Goal: Task Accomplishment & Management: Manage account settings

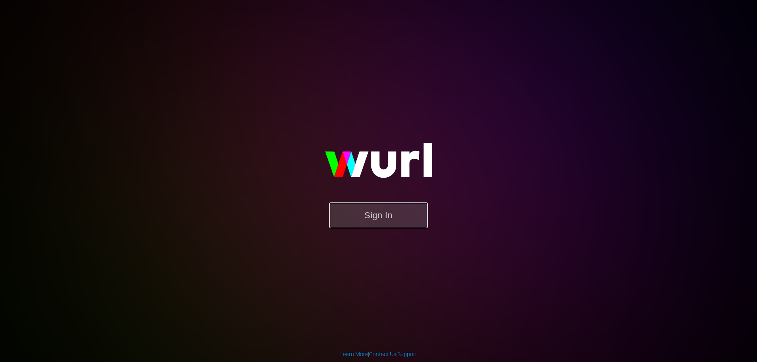
click at [360, 220] on button "Sign In" at bounding box center [378, 216] width 99 height 26
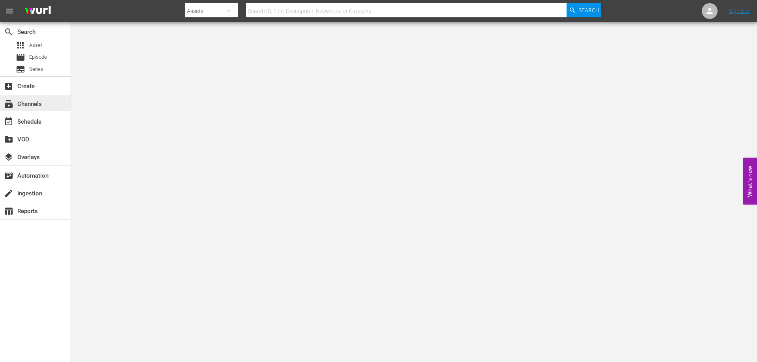
click at [43, 104] on div "subscriptions Channels" at bounding box center [22, 102] width 44 height 7
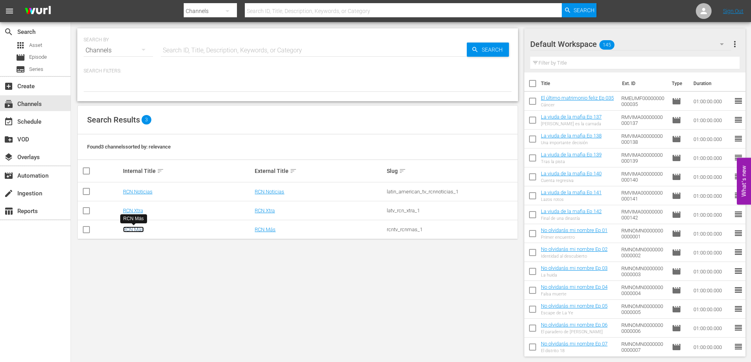
click at [133, 230] on link "RCN Más" at bounding box center [133, 230] width 21 height 6
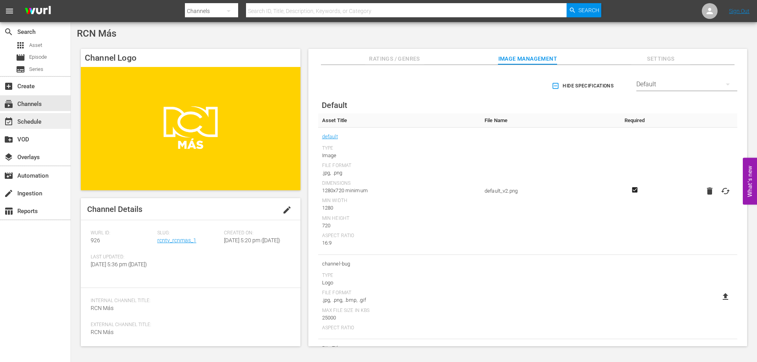
click at [41, 121] on div "event_available Schedule" at bounding box center [22, 120] width 44 height 7
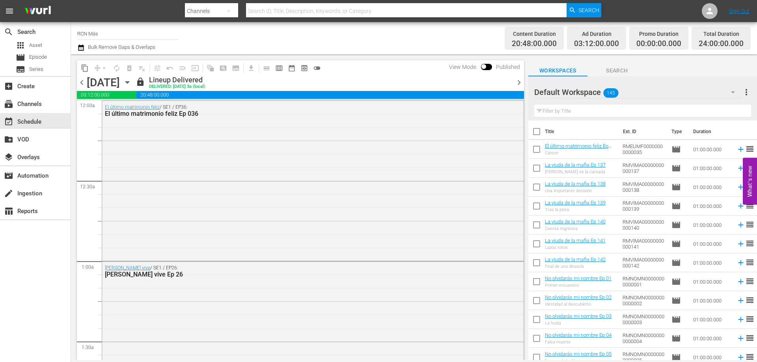
click at [520, 83] on span "chevron_right" at bounding box center [519, 83] width 10 height 10
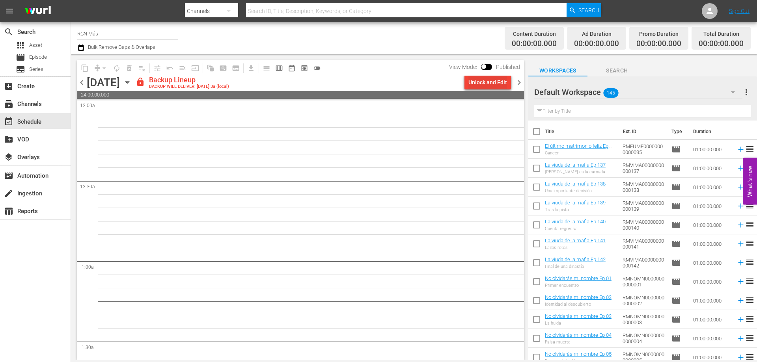
click at [497, 82] on div "Unlock and Edit" at bounding box center [488, 82] width 39 height 14
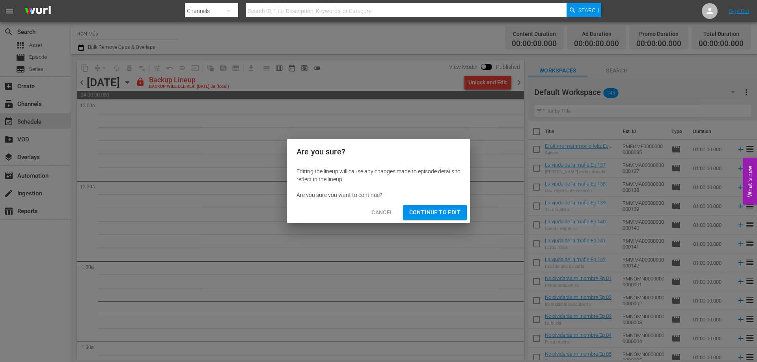
click at [450, 210] on span "Continue to Edit" at bounding box center [434, 213] width 51 height 10
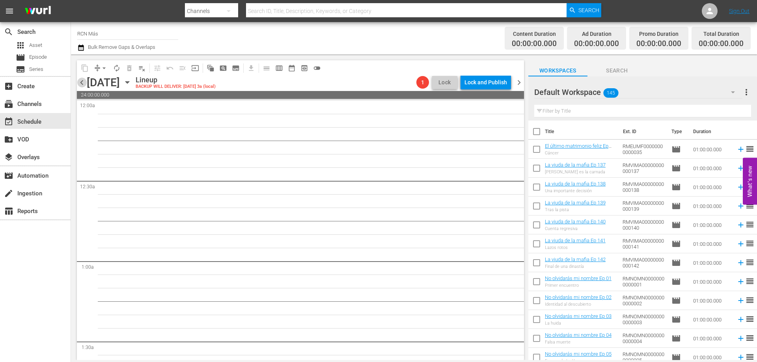
click at [82, 82] on span "chevron_left" at bounding box center [82, 83] width 10 height 10
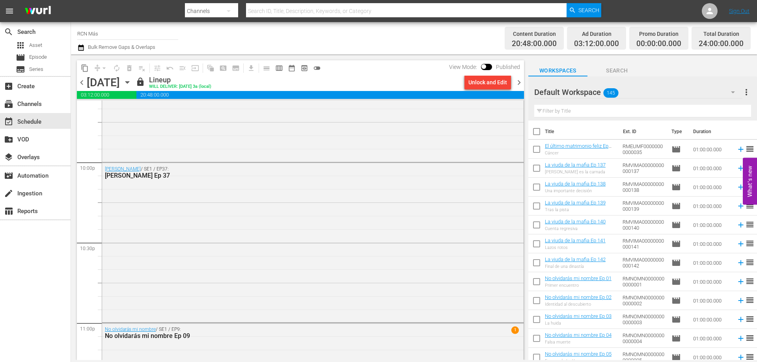
scroll to position [3602, 0]
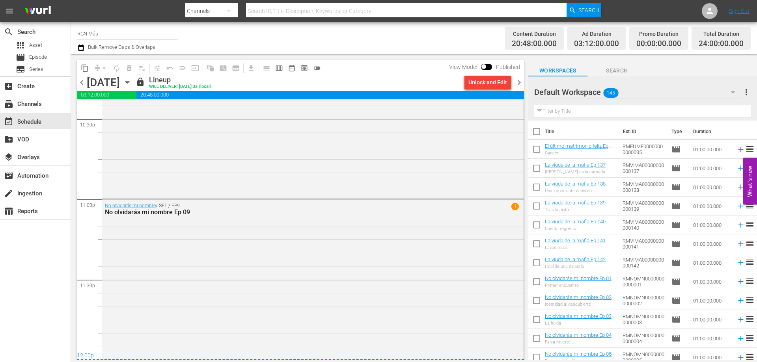
click at [518, 85] on span "chevron_right" at bounding box center [519, 83] width 10 height 10
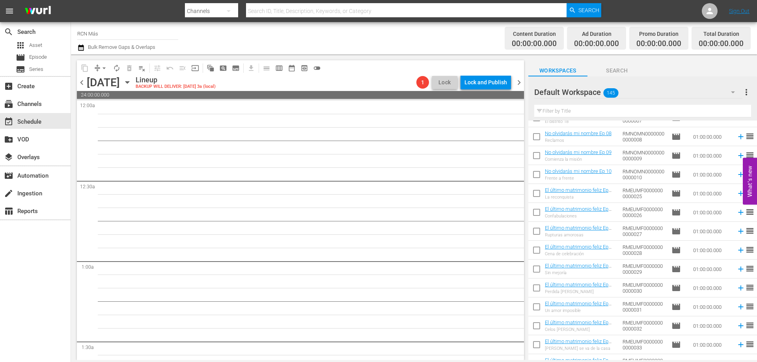
scroll to position [279, 0]
click at [14, 13] on span "menu" at bounding box center [9, 10] width 9 height 9
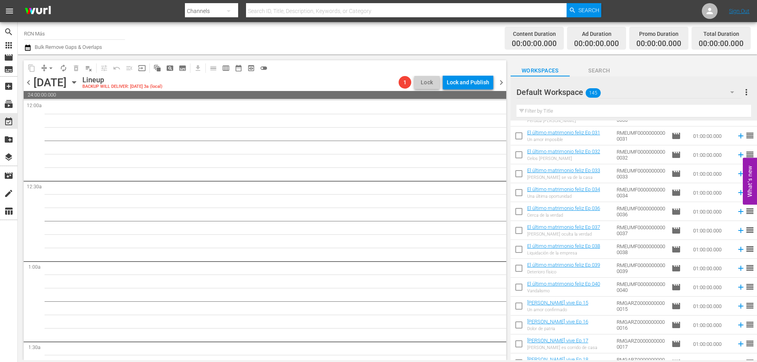
scroll to position [451, 0]
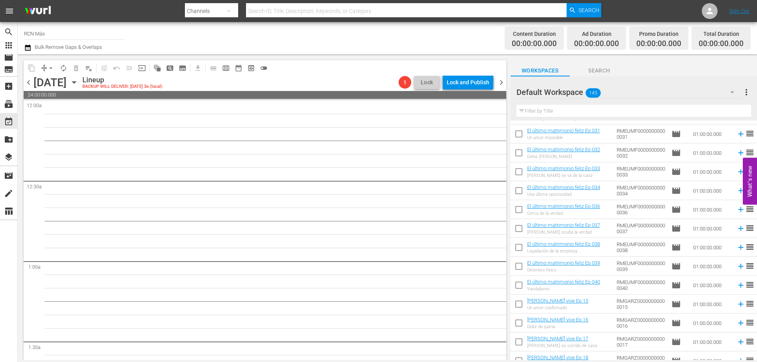
click at [518, 272] on input "checkbox" at bounding box center [519, 268] width 17 height 17
checkbox input "true"
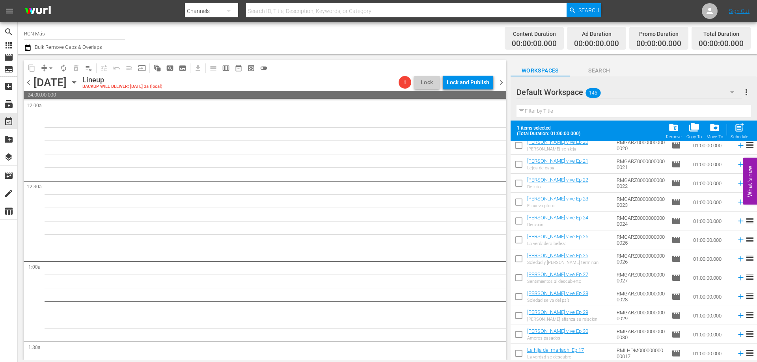
scroll to position [736, 0]
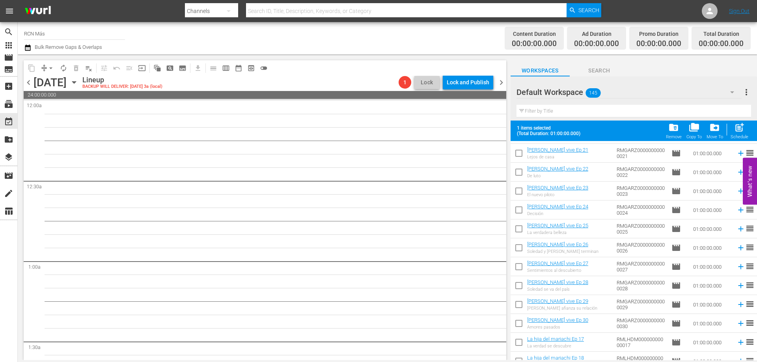
click at [520, 306] on input "checkbox" at bounding box center [519, 306] width 17 height 17
checkbox input "true"
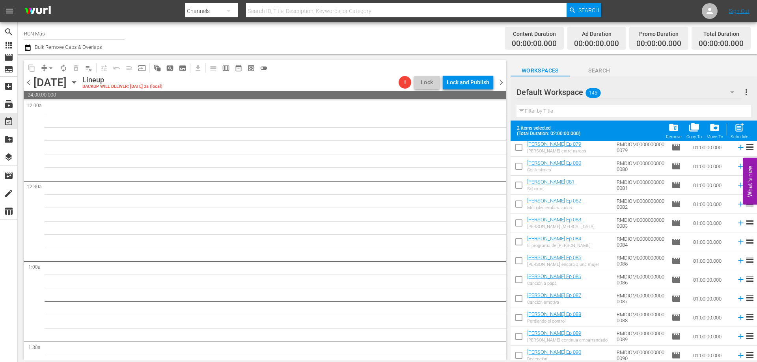
scroll to position [2015, 0]
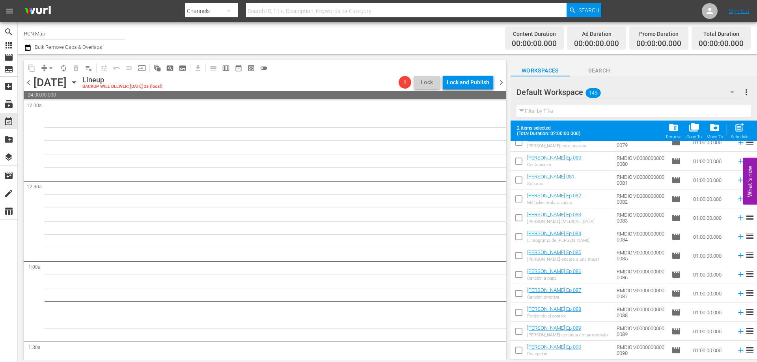
click at [519, 257] on input "checkbox" at bounding box center [519, 257] width 17 height 17
checkbox input "true"
click at [521, 278] on input "checkbox" at bounding box center [519, 276] width 17 height 17
checkbox input "true"
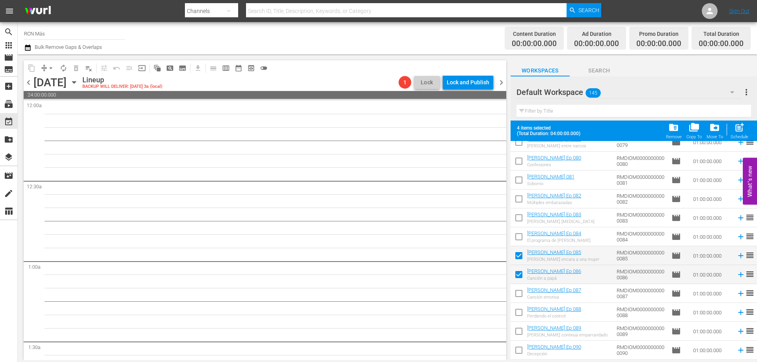
click at [519, 294] on input "checkbox" at bounding box center [519, 295] width 17 height 17
checkbox input "true"
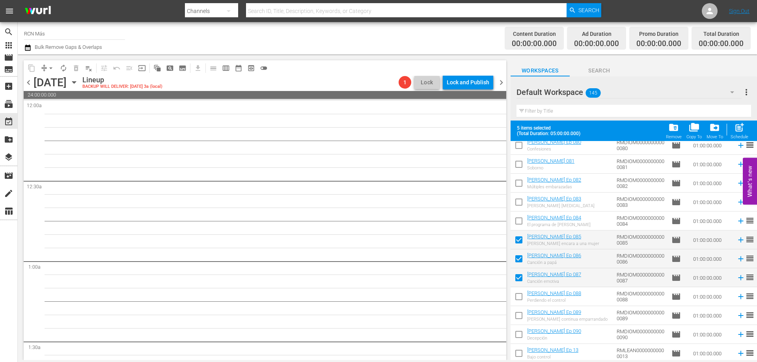
scroll to position [2042, 0]
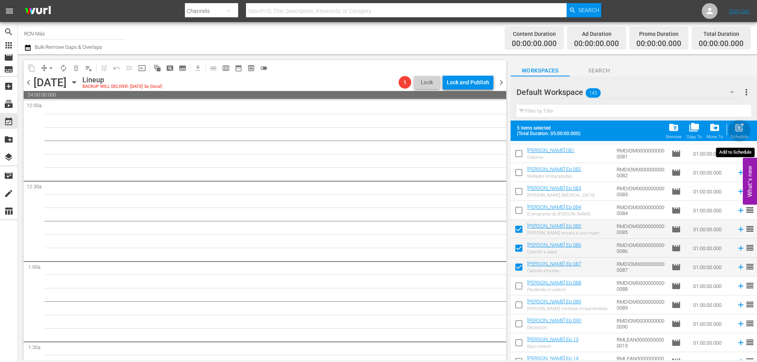
click at [741, 131] on span "post_add" at bounding box center [739, 127] width 11 height 11
checkbox input "false"
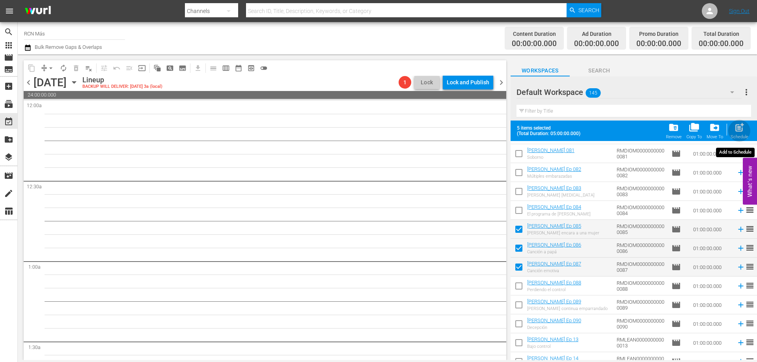
checkbox input "false"
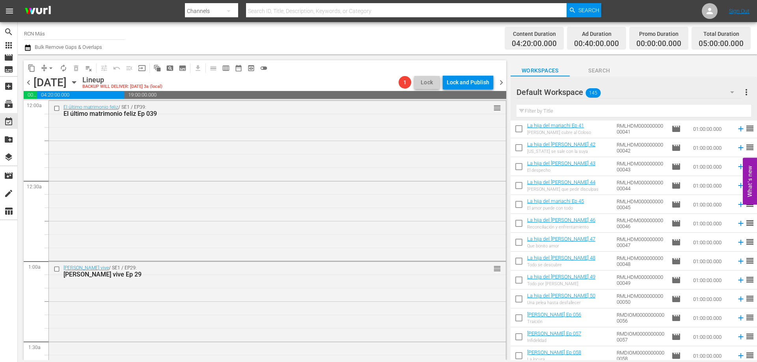
scroll to position [1355, 0]
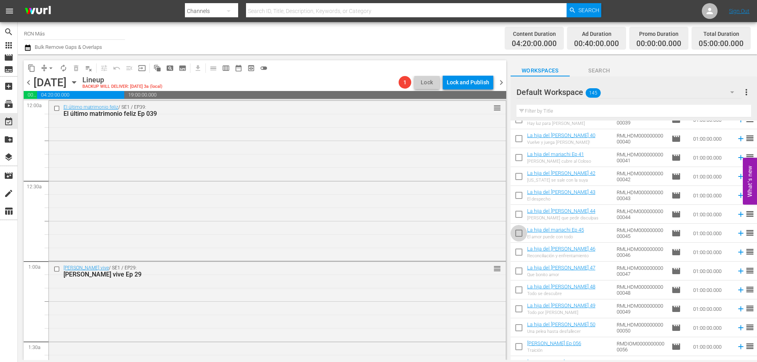
click at [517, 230] on input "checkbox" at bounding box center [519, 235] width 17 height 17
checkbox input "true"
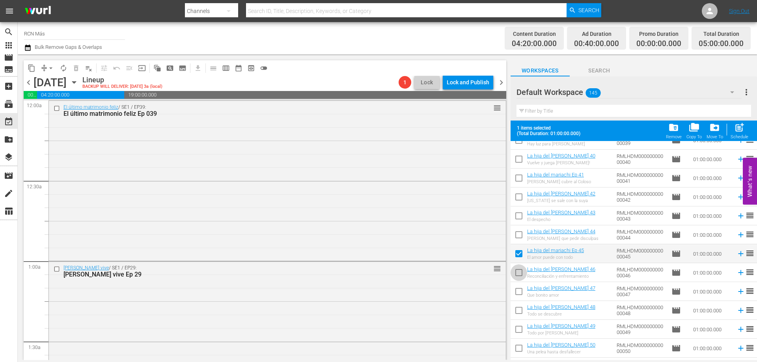
click at [516, 266] on span at bounding box center [519, 273] width 17 height 17
click at [519, 276] on input "checkbox" at bounding box center [519, 274] width 17 height 17
checkbox input "true"
drag, startPoint x: 520, startPoint y: 295, endPoint x: 523, endPoint y: 308, distance: 13.1
click at [520, 296] on input "checkbox" at bounding box center [519, 293] width 17 height 17
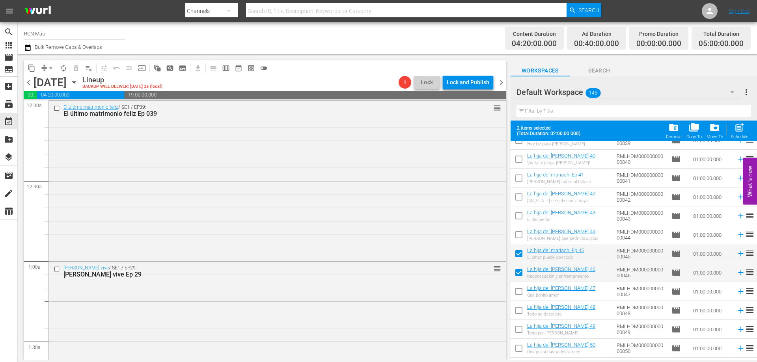
checkbox input "true"
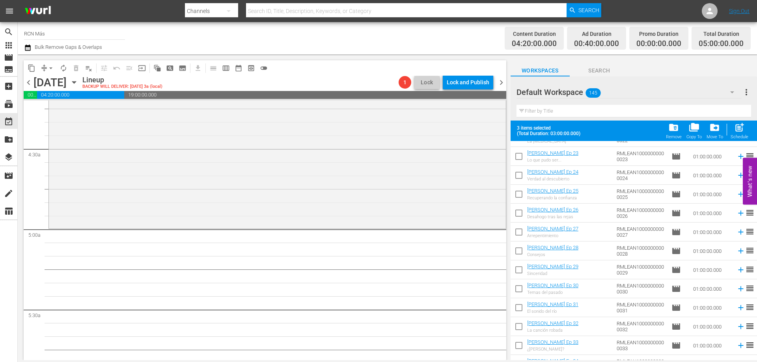
scroll to position [2544, 0]
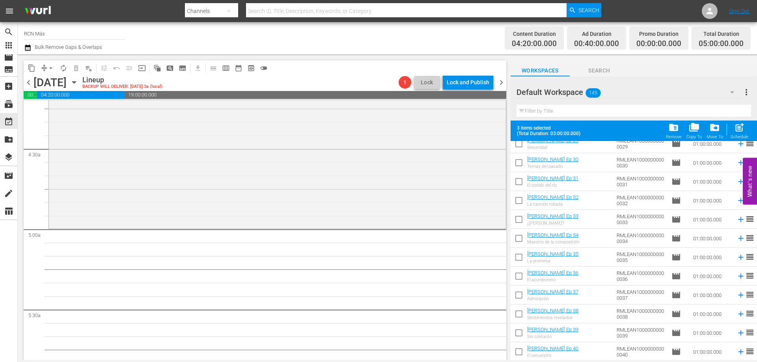
click at [518, 255] on input "checkbox" at bounding box center [519, 259] width 17 height 17
checkbox input "true"
click at [516, 280] on input "checkbox" at bounding box center [519, 278] width 17 height 17
checkbox input "true"
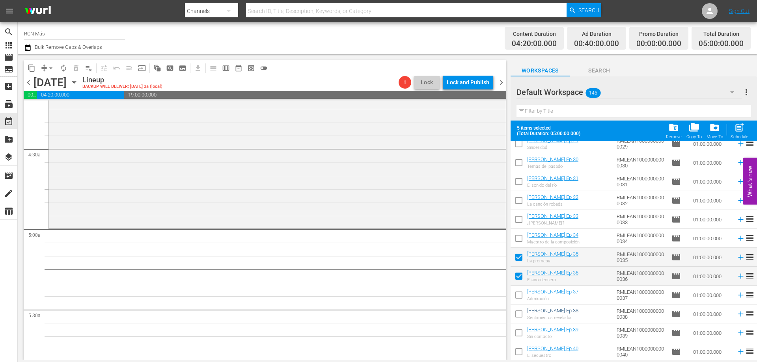
drag, startPoint x: 518, startPoint y: 298, endPoint x: 547, endPoint y: 312, distance: 32.6
click at [518, 299] on input "checkbox" at bounding box center [519, 297] width 17 height 17
checkbox input "true"
click at [743, 132] on span "post_add" at bounding box center [739, 127] width 11 height 11
checkbox input "false"
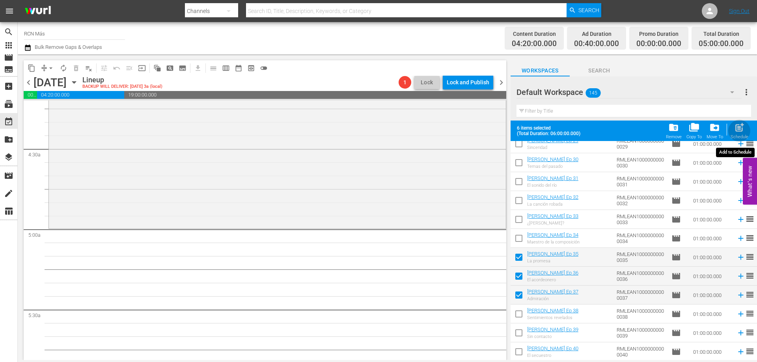
checkbox input "false"
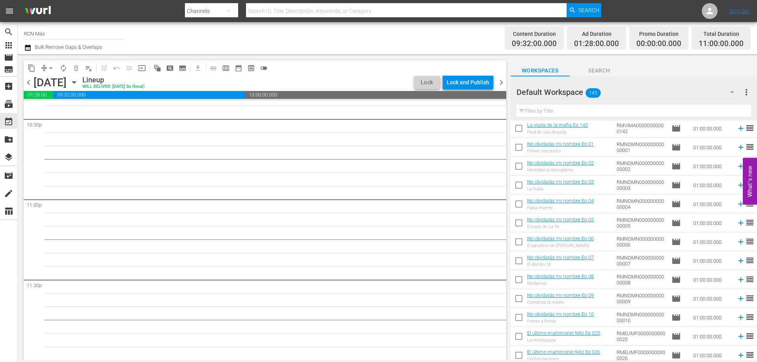
scroll to position [130, 0]
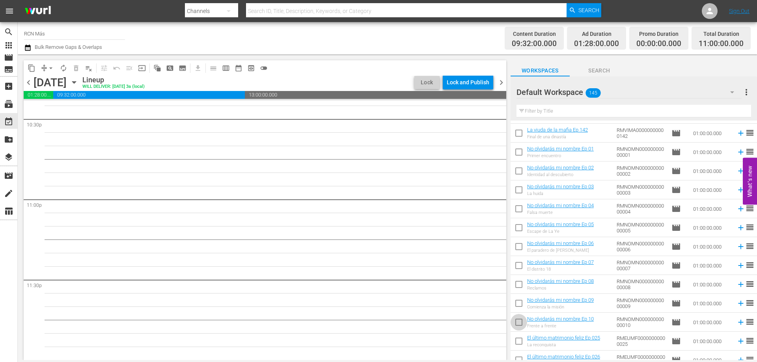
click at [515, 325] on input "checkbox" at bounding box center [519, 324] width 17 height 17
checkbox input "true"
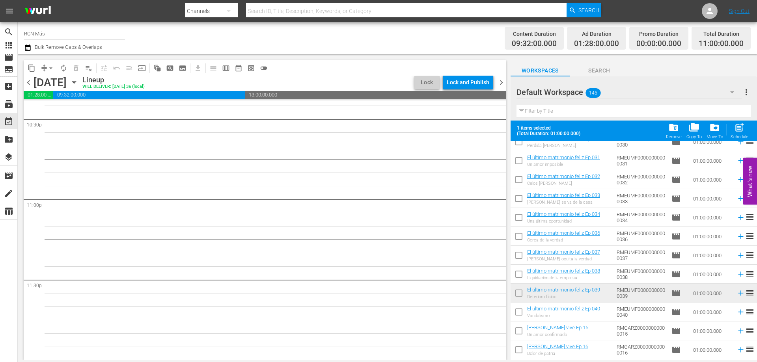
scroll to position [460, 0]
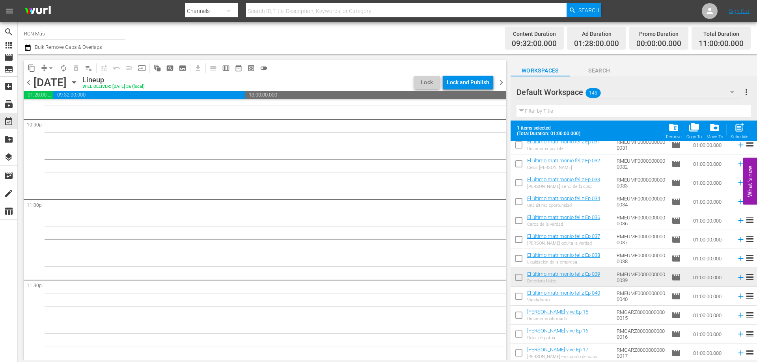
click at [513, 299] on input "checkbox" at bounding box center [519, 298] width 17 height 17
checkbox input "true"
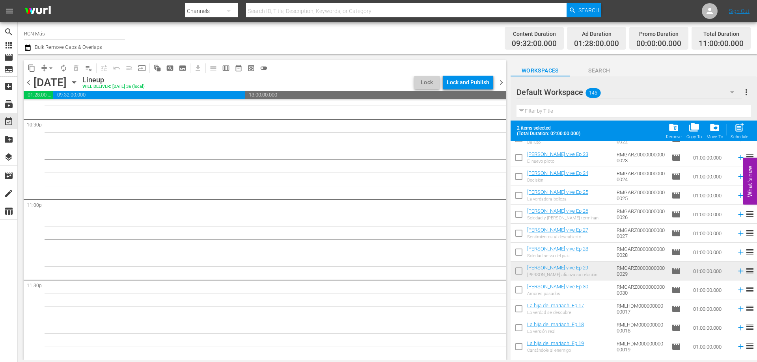
click at [515, 291] on input "checkbox" at bounding box center [519, 292] width 17 height 17
checkbox input "true"
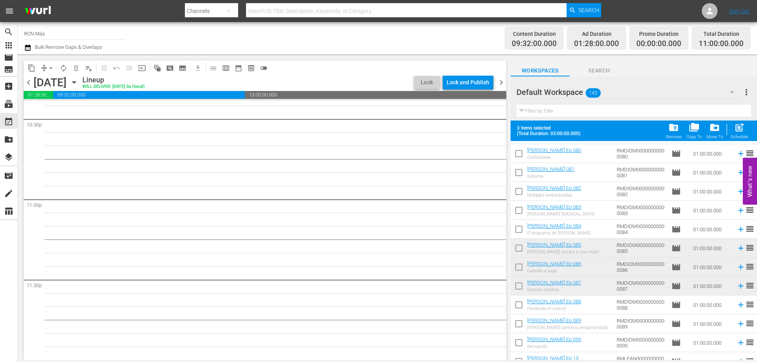
scroll to position [2076, 0]
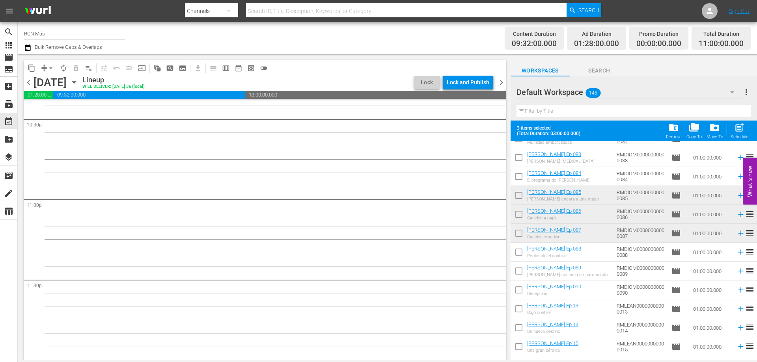
click at [517, 256] on input "checkbox" at bounding box center [519, 254] width 17 height 17
checkbox input "true"
click at [522, 276] on input "checkbox" at bounding box center [519, 273] width 17 height 17
checkbox input "true"
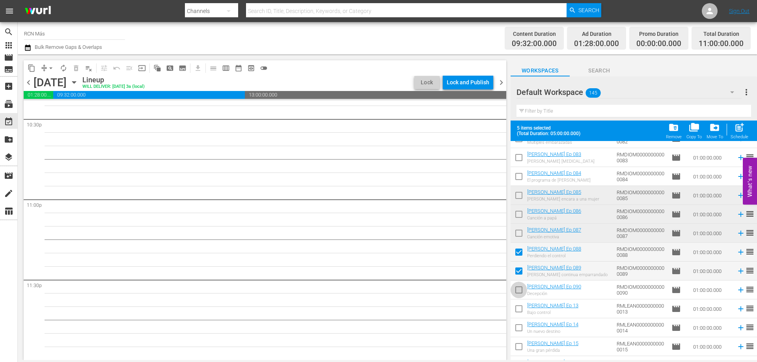
click at [520, 291] on input "checkbox" at bounding box center [519, 292] width 17 height 17
checkbox input "true"
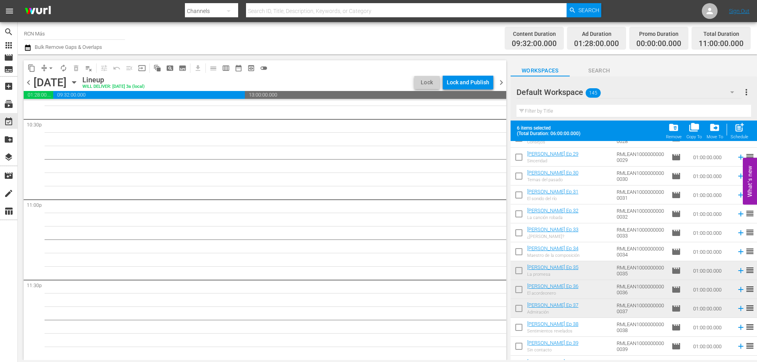
scroll to position [2544, 0]
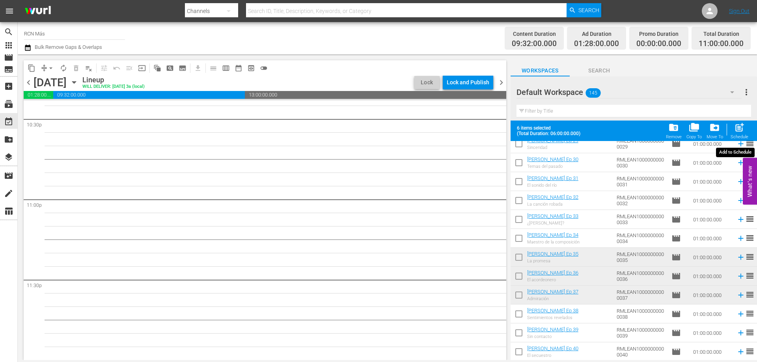
click at [736, 128] on span "post_add" at bounding box center [739, 127] width 11 height 11
checkbox input "false"
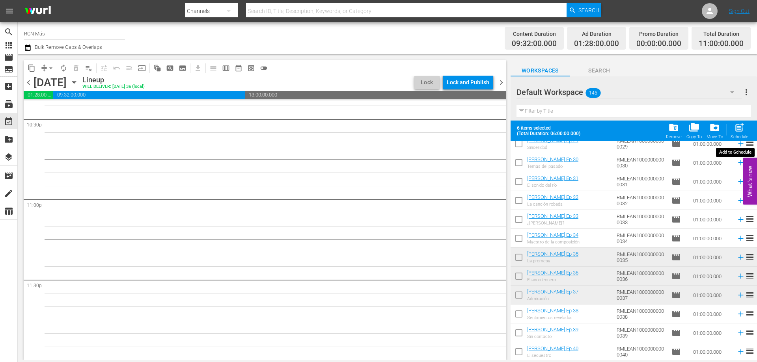
checkbox input "false"
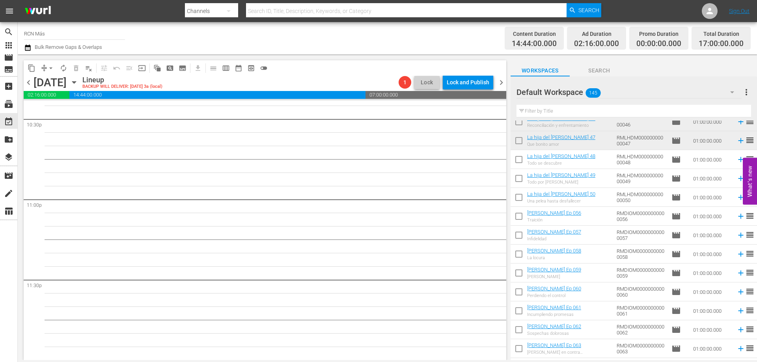
scroll to position [1427, 0]
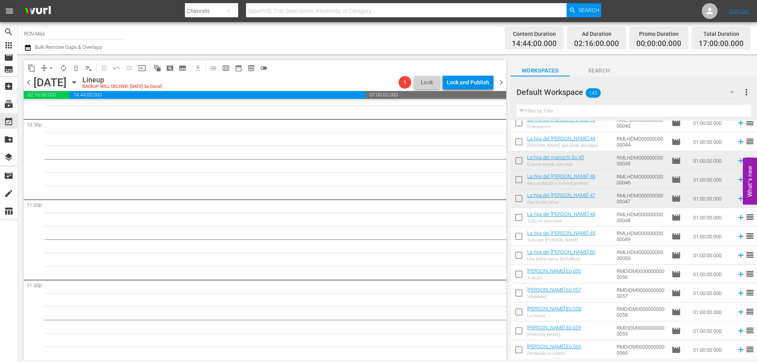
click at [515, 215] on input "checkbox" at bounding box center [519, 219] width 17 height 17
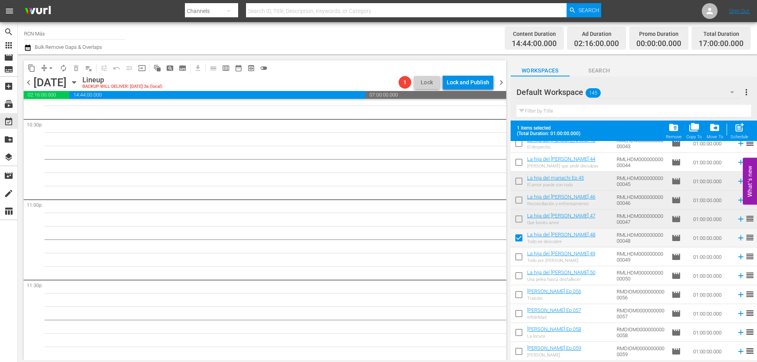
click at [516, 240] on input "checkbox" at bounding box center [519, 239] width 17 height 17
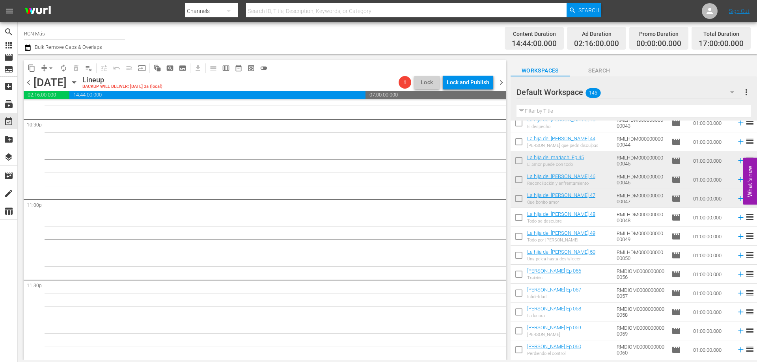
drag, startPoint x: 519, startPoint y: 218, endPoint x: 519, endPoint y: 248, distance: 30.0
click at [519, 218] on input "checkbox" at bounding box center [519, 219] width 17 height 17
checkbox input "true"
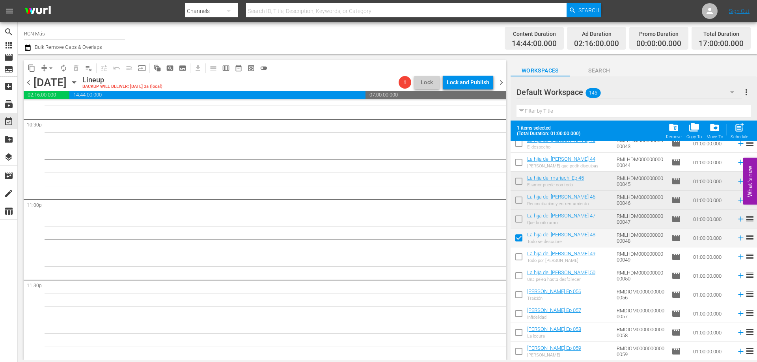
click at [518, 256] on input "checkbox" at bounding box center [519, 258] width 17 height 17
checkbox input "true"
click at [517, 277] on input "checkbox" at bounding box center [519, 277] width 17 height 17
checkbox input "true"
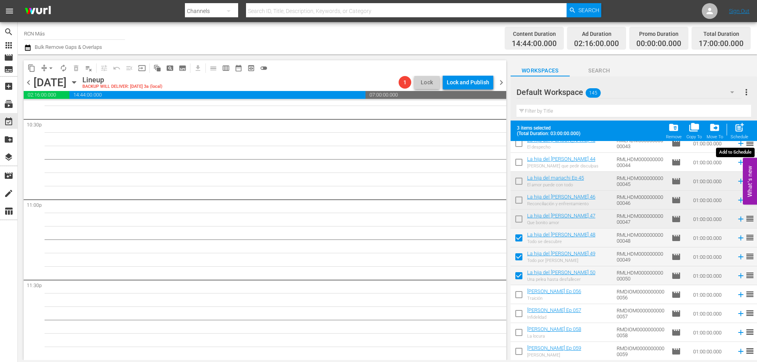
click at [737, 129] on span "post_add" at bounding box center [739, 127] width 11 height 11
checkbox input "false"
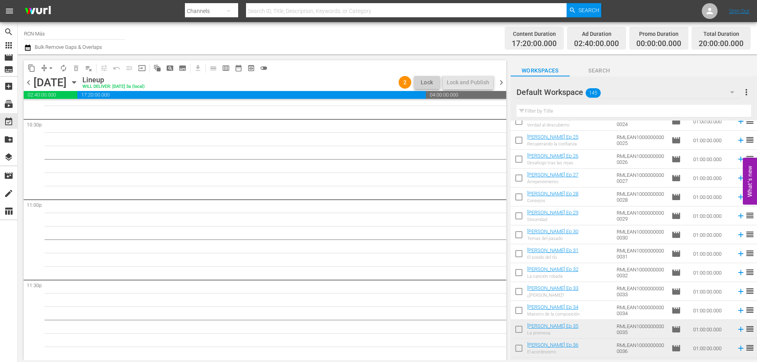
scroll to position [2523, 0]
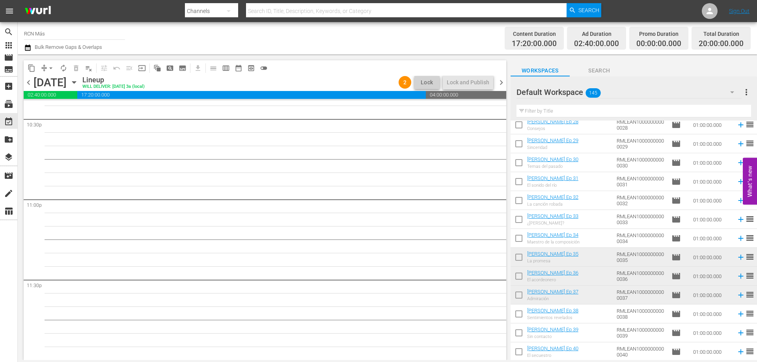
click at [514, 315] on input "checkbox" at bounding box center [519, 316] width 17 height 17
checkbox input "true"
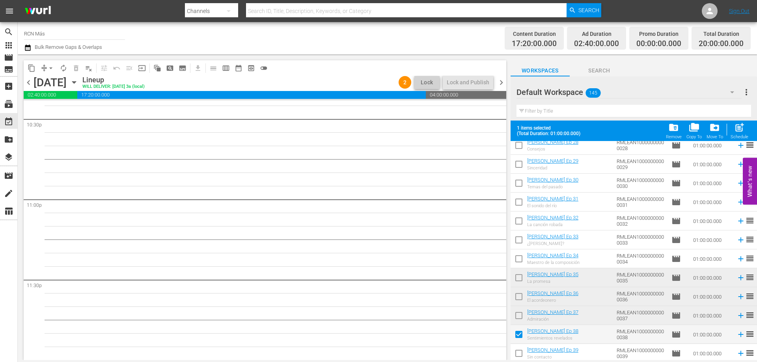
click at [519, 351] on input "checkbox" at bounding box center [519, 355] width 17 height 17
checkbox input "true"
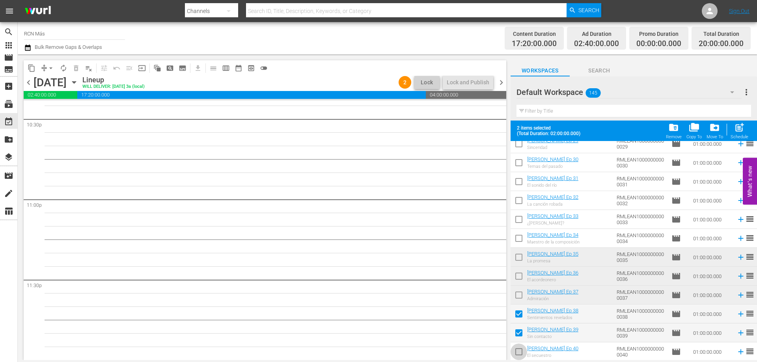
click at [513, 354] on input "checkbox" at bounding box center [519, 353] width 17 height 17
checkbox input "true"
click at [739, 133] on div "post_add Schedule" at bounding box center [740, 130] width 18 height 17
checkbox input "false"
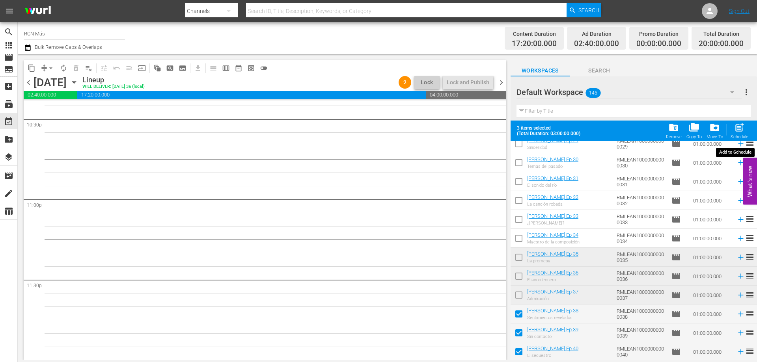
checkbox input "false"
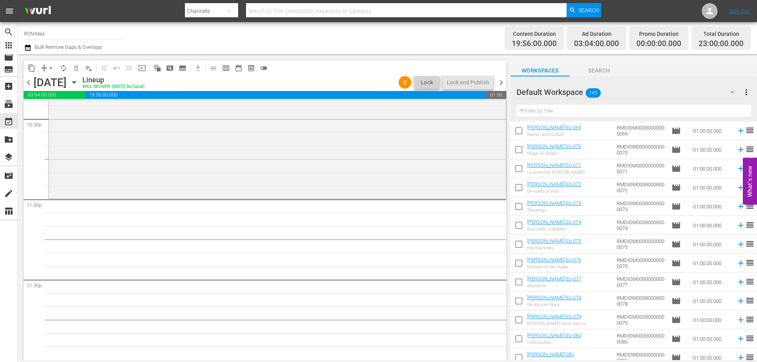
scroll to position [1793, 0]
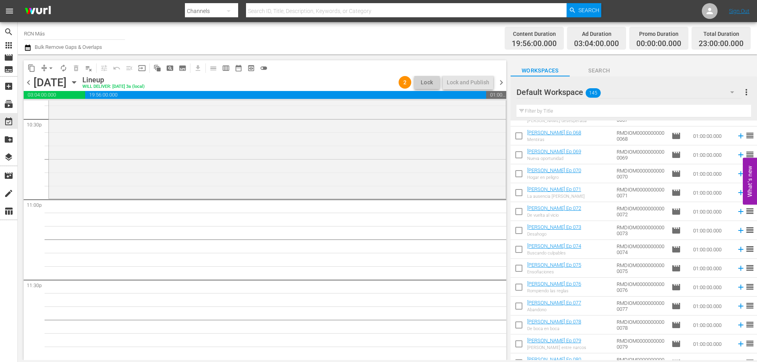
click at [517, 347] on input "checkbox" at bounding box center [519, 346] width 17 height 17
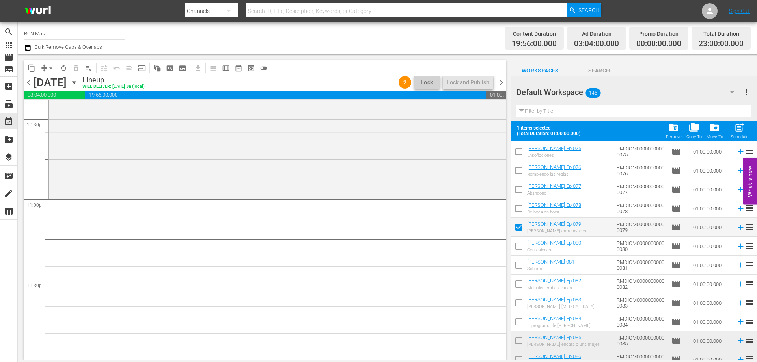
scroll to position [1936, 0]
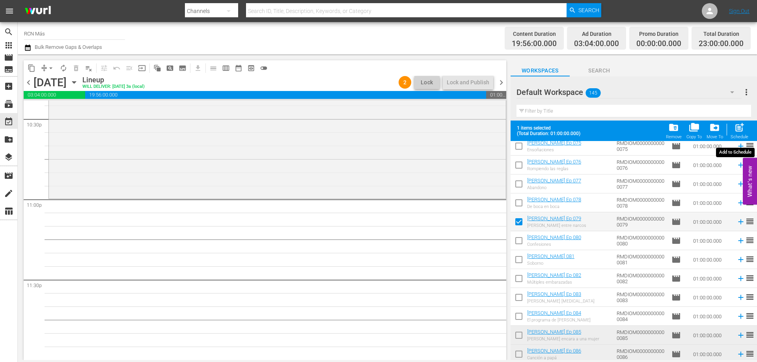
click at [742, 125] on span "post_add" at bounding box center [739, 127] width 11 height 11
checkbox input "false"
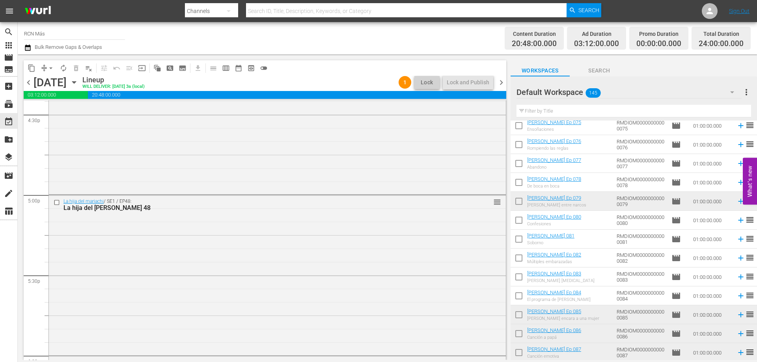
scroll to position [3602, 0]
click at [498, 83] on span "chevron_right" at bounding box center [502, 83] width 10 height 10
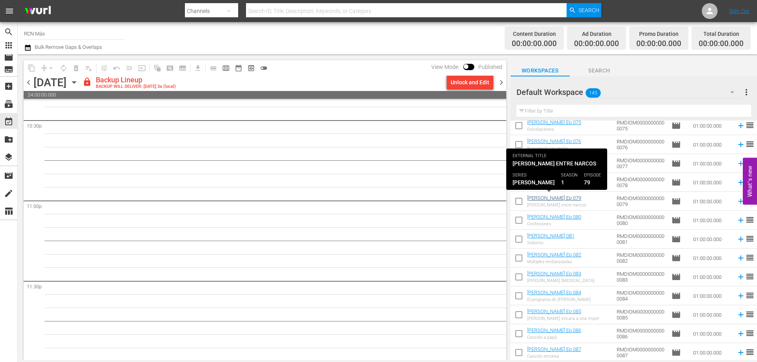
scroll to position [3602, 0]
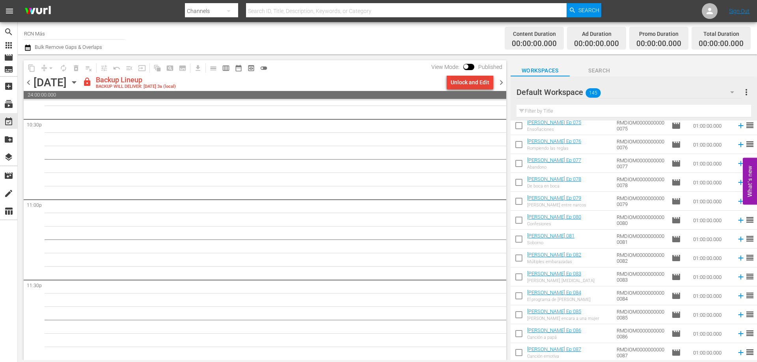
click at [483, 82] on div "Unlock and Edit" at bounding box center [470, 82] width 39 height 14
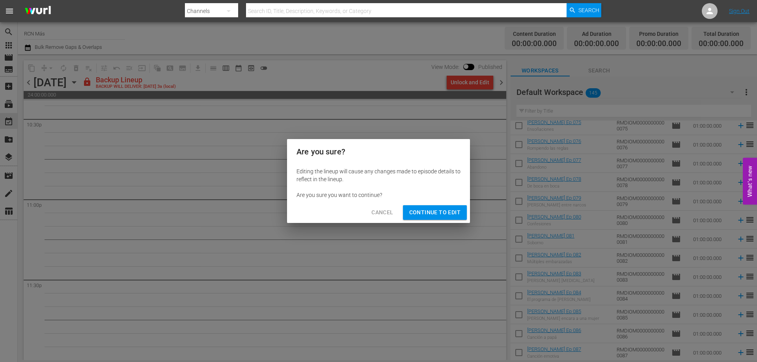
click at [439, 205] on div "Cancel Continue to Edit" at bounding box center [378, 212] width 183 height 21
click at [439, 211] on span "Continue to Edit" at bounding box center [434, 213] width 51 height 10
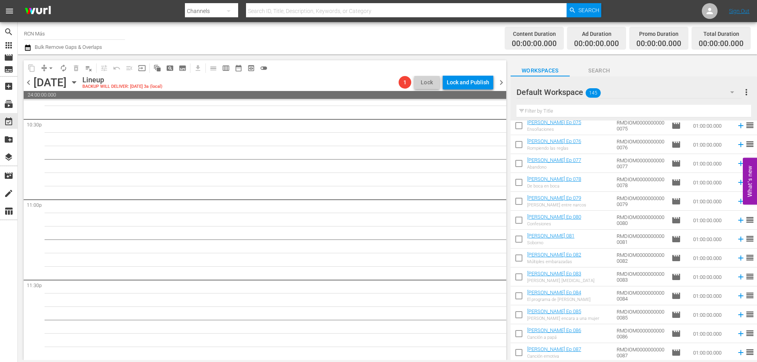
click at [520, 222] on input "checkbox" at bounding box center [519, 222] width 17 height 17
checkbox input "true"
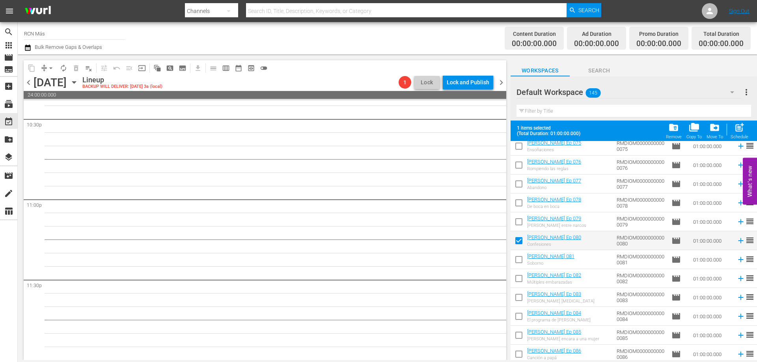
click at [518, 261] on input "checkbox" at bounding box center [519, 261] width 17 height 17
checkbox input "true"
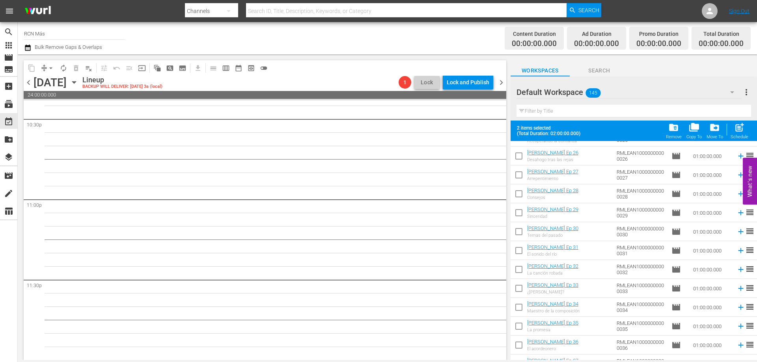
scroll to position [2544, 0]
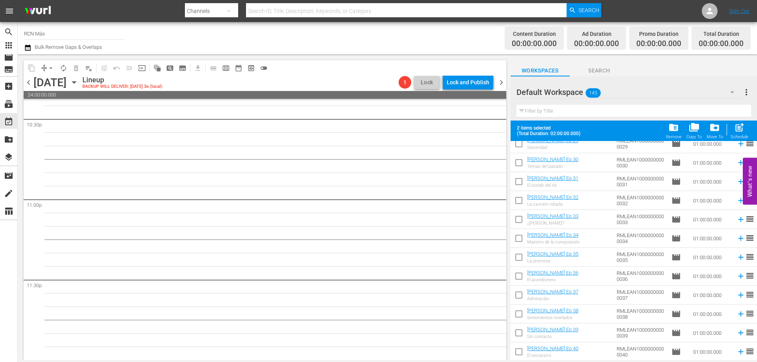
click at [517, 184] on input "checkbox" at bounding box center [519, 183] width 17 height 17
checkbox input "true"
click at [519, 203] on input "checkbox" at bounding box center [519, 202] width 17 height 17
checkbox input "true"
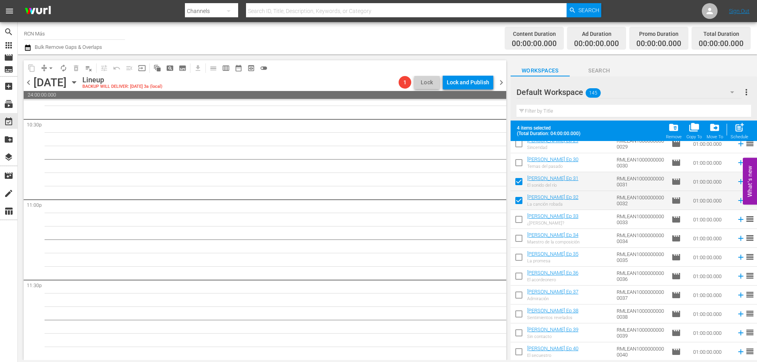
click at [519, 221] on input "checkbox" at bounding box center [519, 221] width 17 height 17
checkbox input "true"
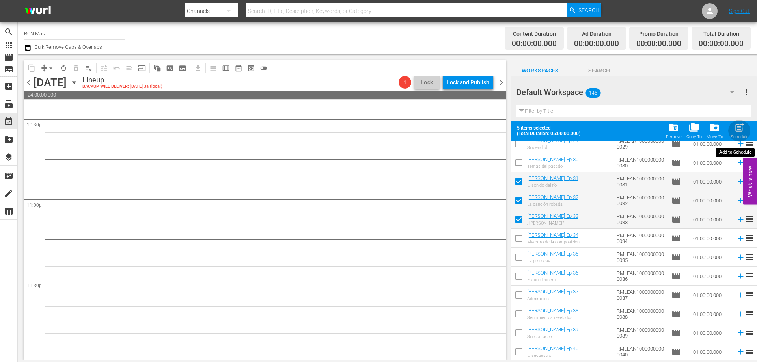
click at [741, 133] on span "post_add" at bounding box center [739, 127] width 11 height 11
checkbox input "false"
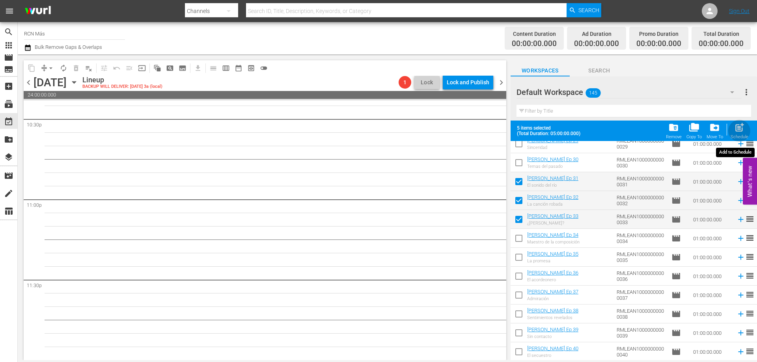
checkbox input "false"
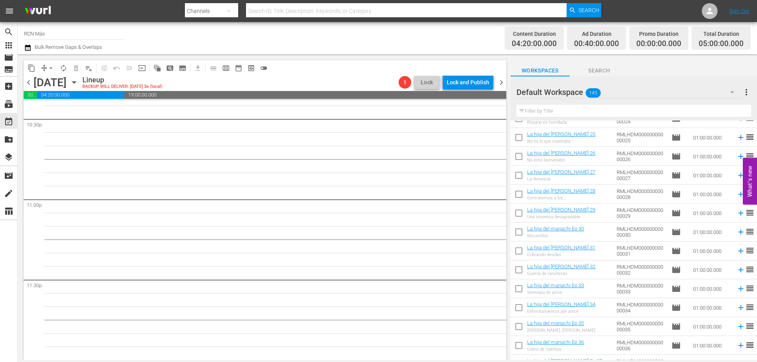
scroll to position [1048, 0]
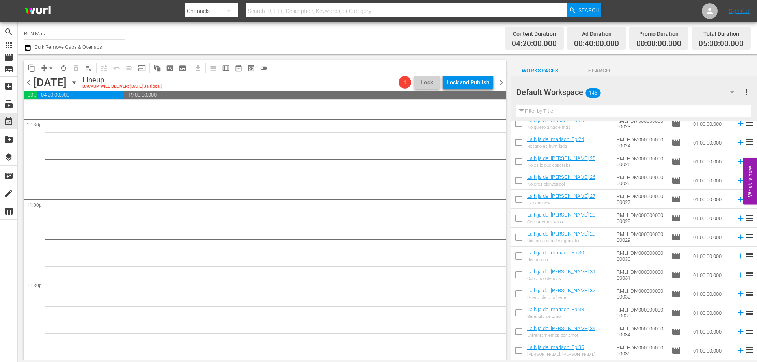
click at [517, 202] on input "checkbox" at bounding box center [519, 201] width 17 height 17
checkbox input "true"
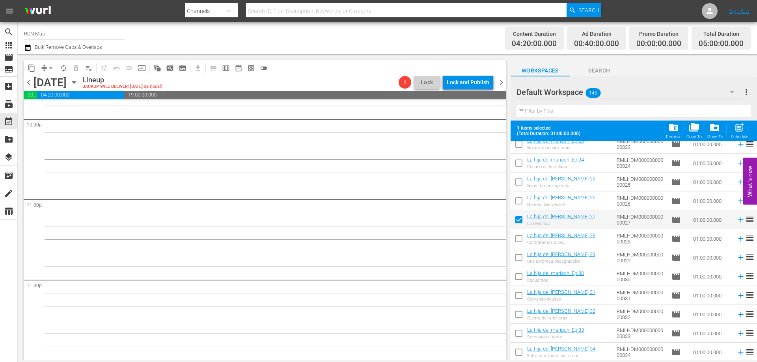
click at [519, 243] on input "checkbox" at bounding box center [519, 240] width 17 height 17
checkbox input "true"
click at [522, 260] on input "checkbox" at bounding box center [519, 259] width 17 height 17
checkbox input "true"
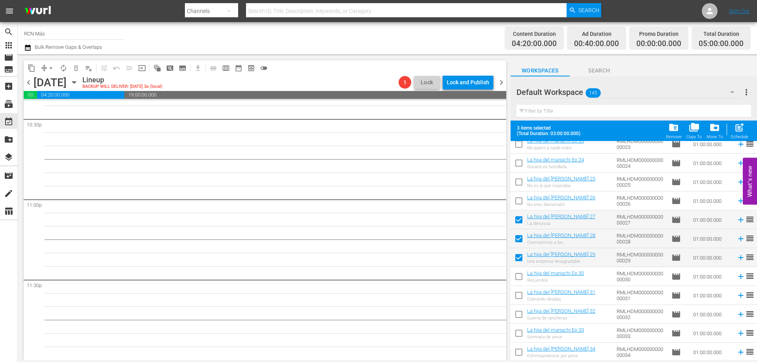
click at [518, 278] on input "checkbox" at bounding box center [519, 278] width 17 height 17
checkbox input "true"
click at [517, 297] on input "checkbox" at bounding box center [519, 297] width 17 height 17
checkbox input "true"
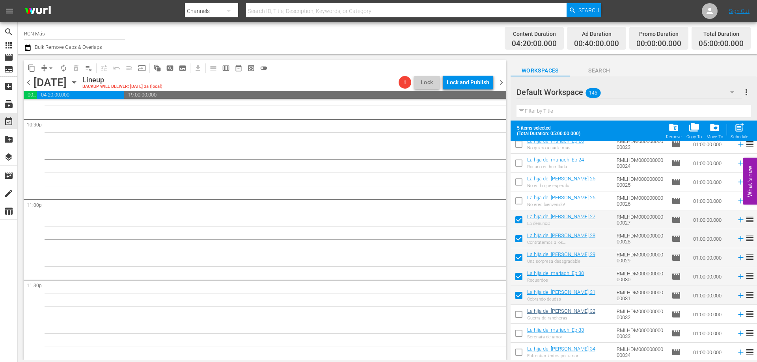
drag, startPoint x: 517, startPoint y: 314, endPoint x: 554, endPoint y: 314, distance: 37.1
click at [516, 314] on input "checkbox" at bounding box center [519, 316] width 17 height 17
checkbox input "true"
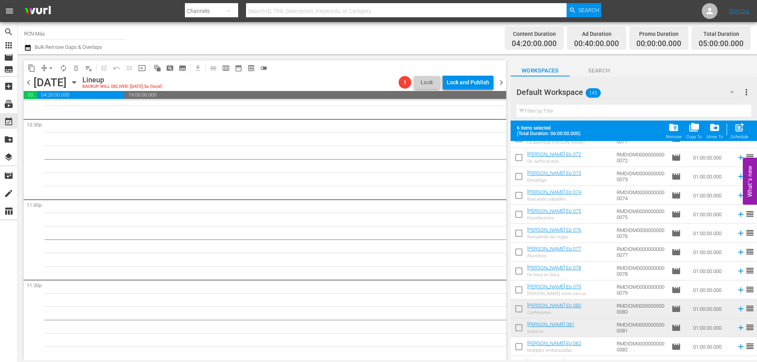
scroll to position [2010, 0]
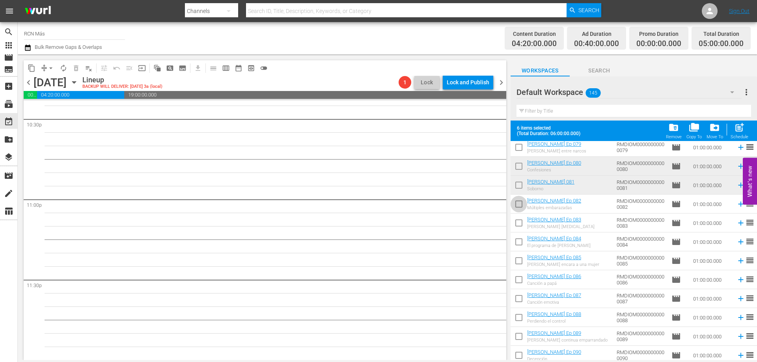
click at [518, 209] on input "checkbox" at bounding box center [519, 206] width 17 height 17
checkbox input "true"
click at [519, 224] on input "checkbox" at bounding box center [519, 225] width 17 height 17
checkbox input "true"
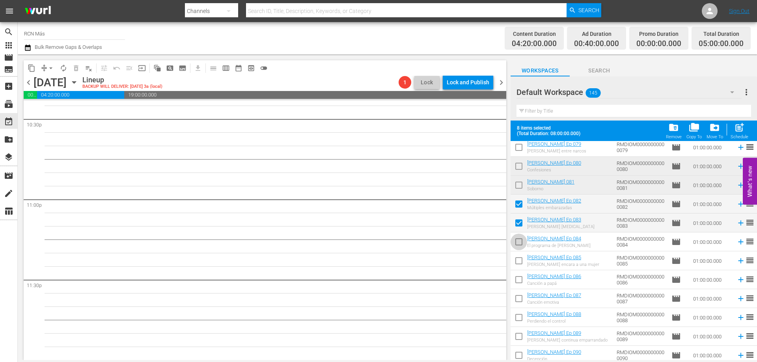
click at [518, 245] on input "checkbox" at bounding box center [519, 243] width 17 height 17
checkbox input "true"
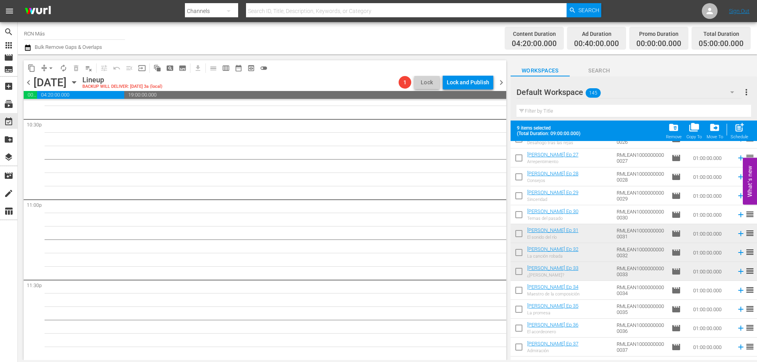
scroll to position [2544, 0]
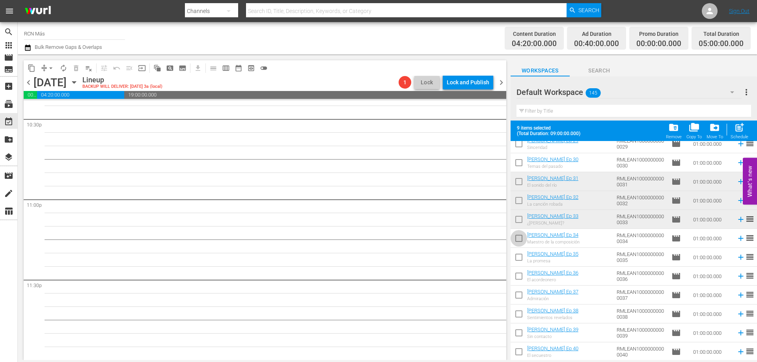
click at [520, 242] on input "checkbox" at bounding box center [519, 240] width 17 height 17
checkbox input "true"
click at [519, 259] on input "checkbox" at bounding box center [519, 259] width 17 height 17
checkbox input "true"
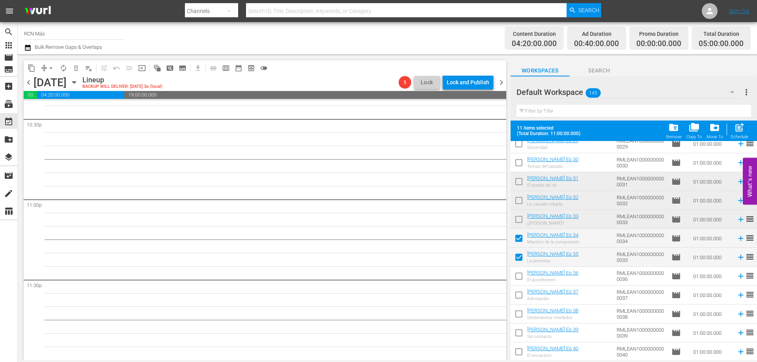
click at [515, 277] on input "checkbox" at bounding box center [519, 278] width 17 height 17
checkbox input "true"
drag, startPoint x: 739, startPoint y: 130, endPoint x: 730, endPoint y: 175, distance: 45.9
click at [738, 131] on span "post_add" at bounding box center [739, 127] width 11 height 11
checkbox input "false"
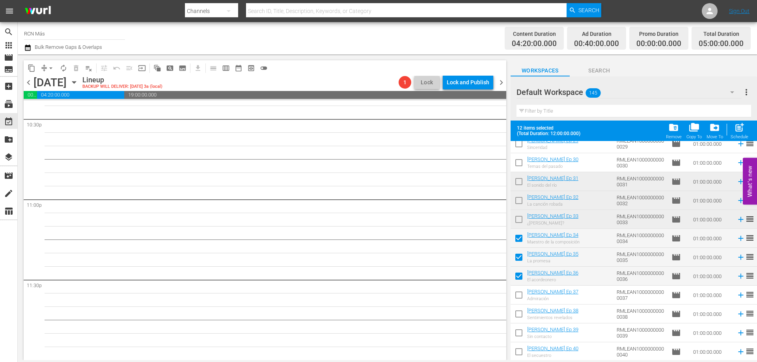
checkbox input "false"
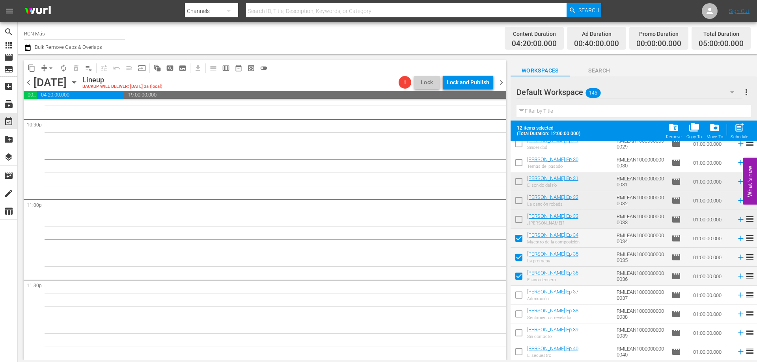
checkbox input "false"
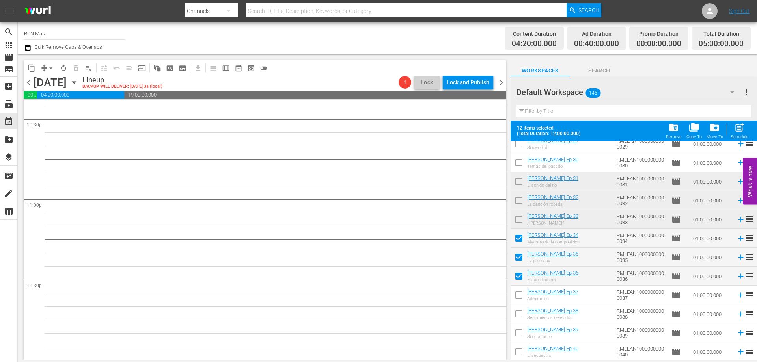
checkbox input "false"
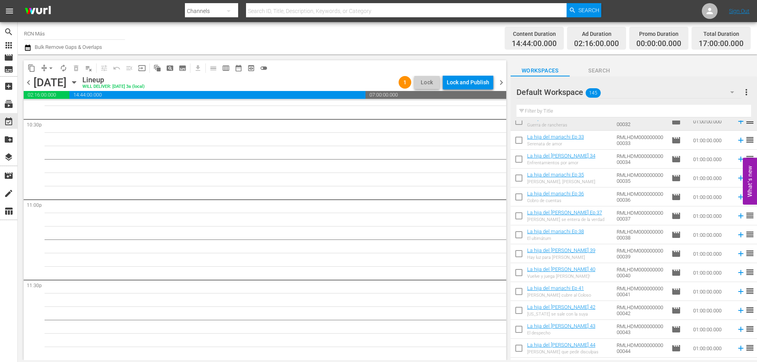
scroll to position [1206, 0]
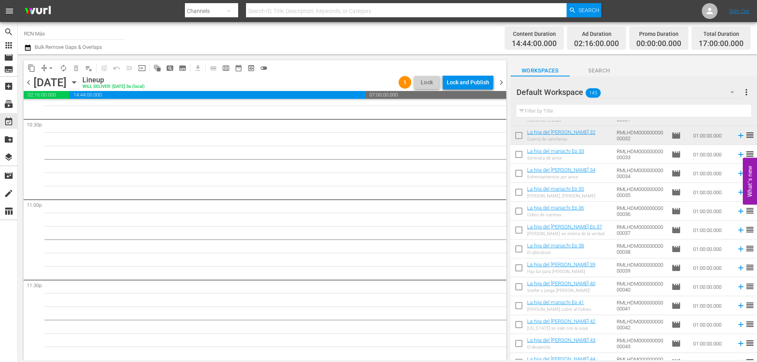
click at [522, 156] on input "checkbox" at bounding box center [519, 156] width 17 height 17
checkbox input "true"
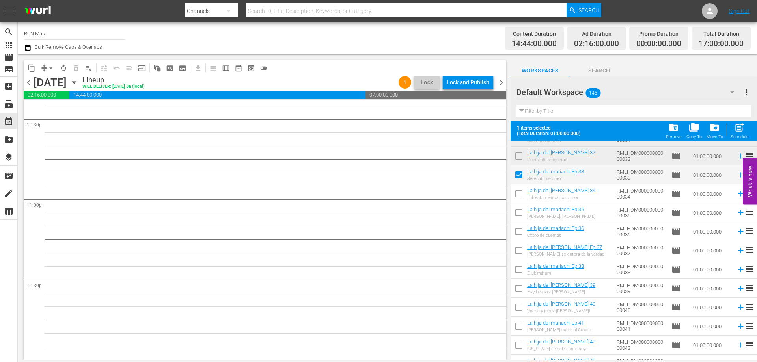
click at [519, 192] on input "checkbox" at bounding box center [519, 195] width 17 height 17
checkbox input "true"
click at [518, 214] on input "checkbox" at bounding box center [519, 214] width 17 height 17
checkbox input "true"
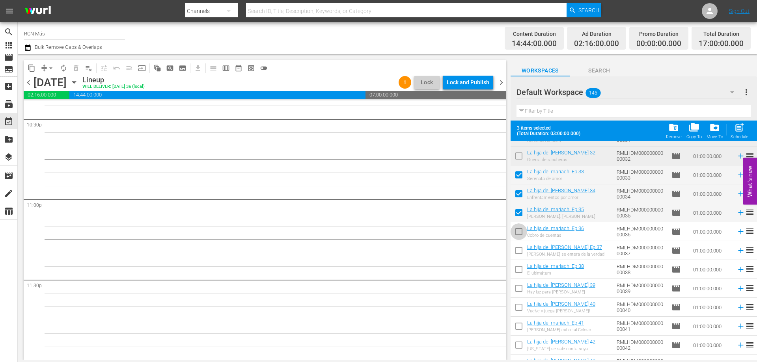
click at [518, 236] on input "checkbox" at bounding box center [519, 233] width 17 height 17
checkbox input "true"
click at [518, 250] on input "checkbox" at bounding box center [519, 252] width 17 height 17
checkbox input "true"
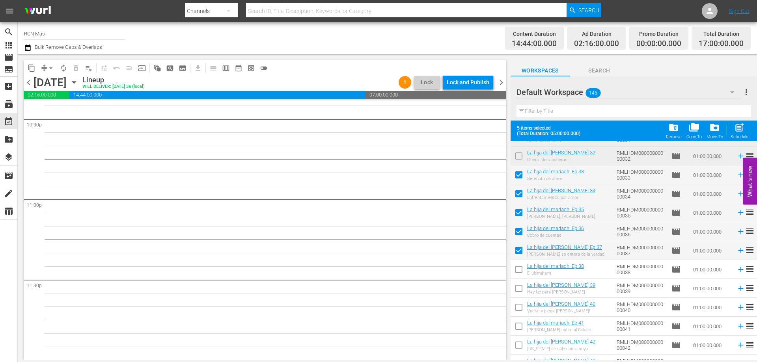
click at [515, 272] on input "checkbox" at bounding box center [519, 271] width 17 height 17
checkbox input "true"
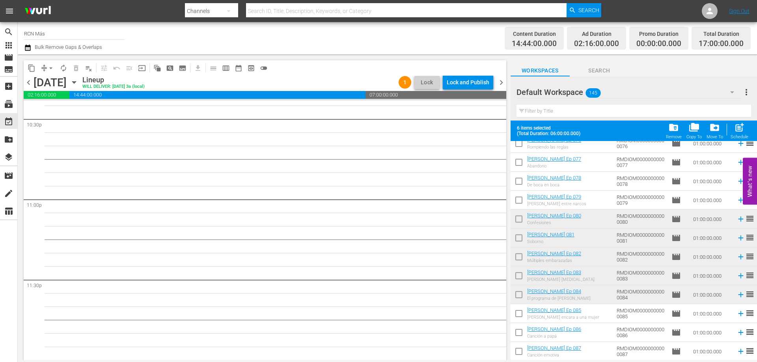
scroll to position [1973, 0]
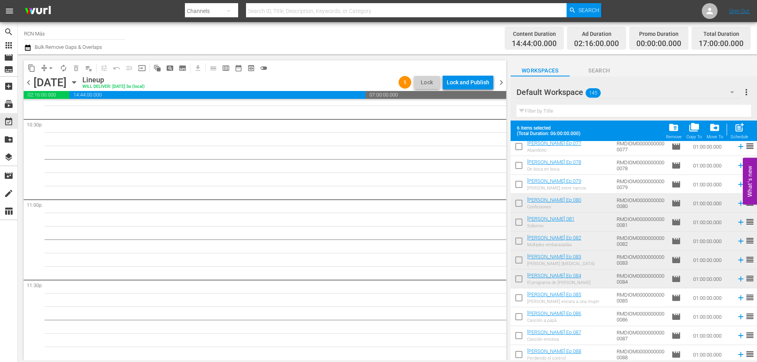
click at [519, 296] on input "checkbox" at bounding box center [519, 299] width 17 height 17
checkbox input "true"
click at [741, 129] on span "post_add" at bounding box center [739, 127] width 11 height 11
checkbox input "false"
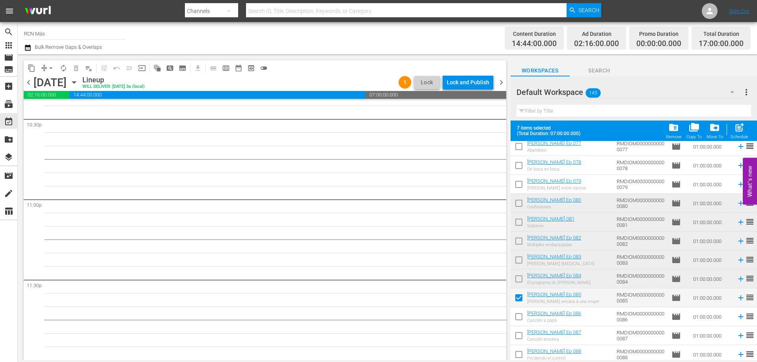
checkbox input "false"
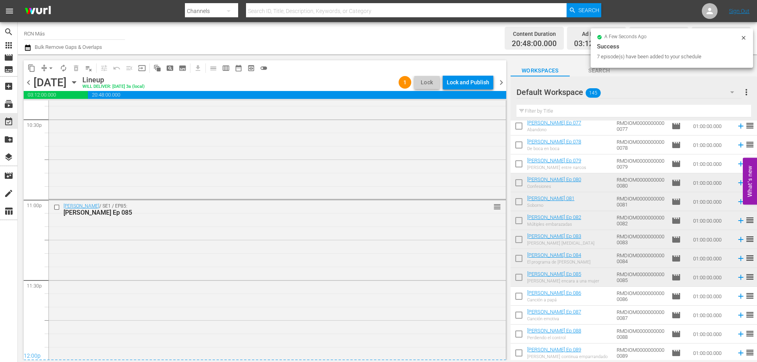
scroll to position [3602, 0]
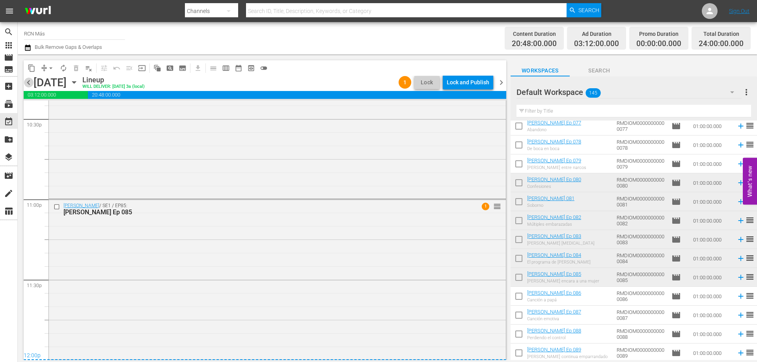
click at [30, 83] on span "chevron_left" at bounding box center [29, 83] width 10 height 10
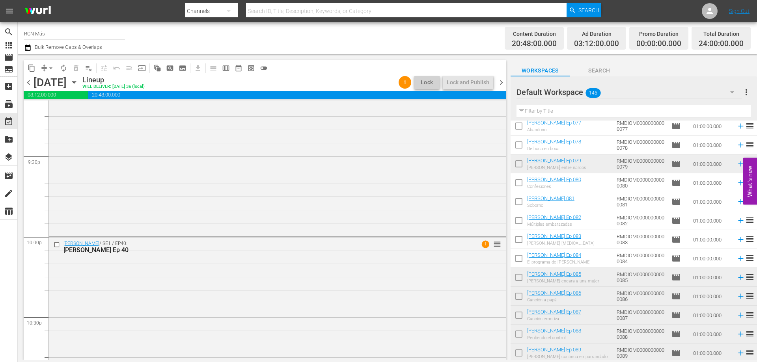
scroll to position [3602, 0]
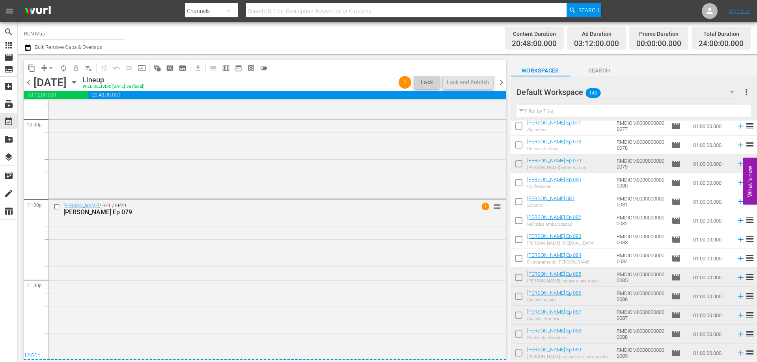
click at [499, 80] on span "chevron_right" at bounding box center [502, 83] width 10 height 10
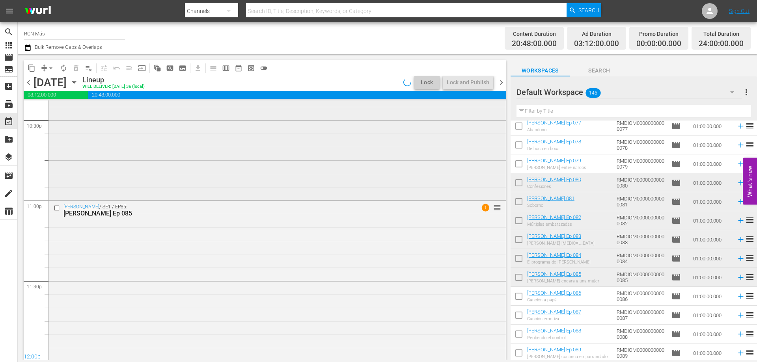
scroll to position [3602, 0]
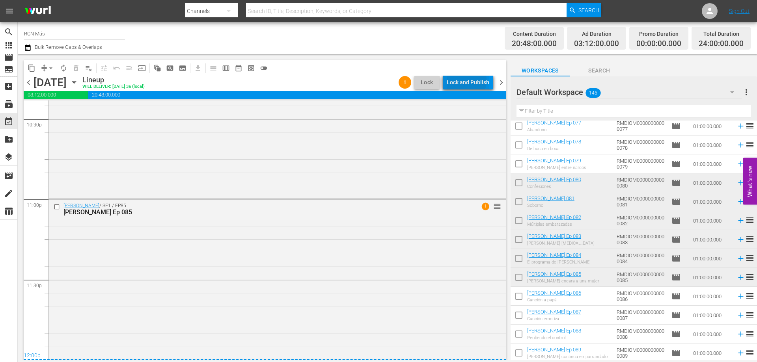
click at [464, 80] on div "Lock and Publish" at bounding box center [468, 82] width 43 height 14
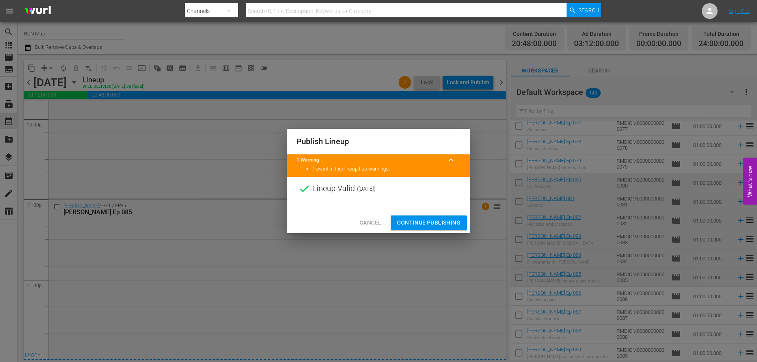
click at [427, 223] on span "Continue Publishing" at bounding box center [428, 223] width 63 height 10
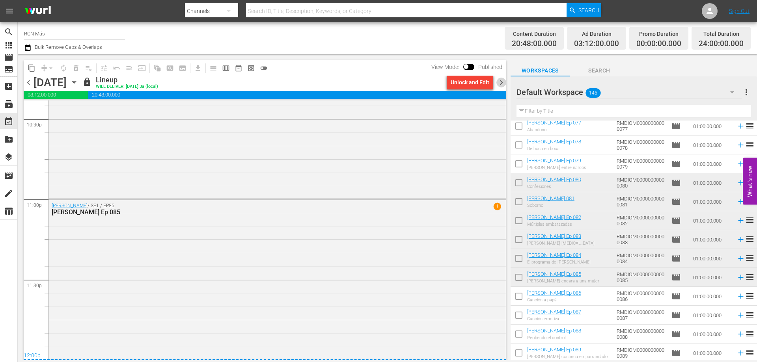
click at [500, 80] on span "chevron_right" at bounding box center [502, 83] width 10 height 10
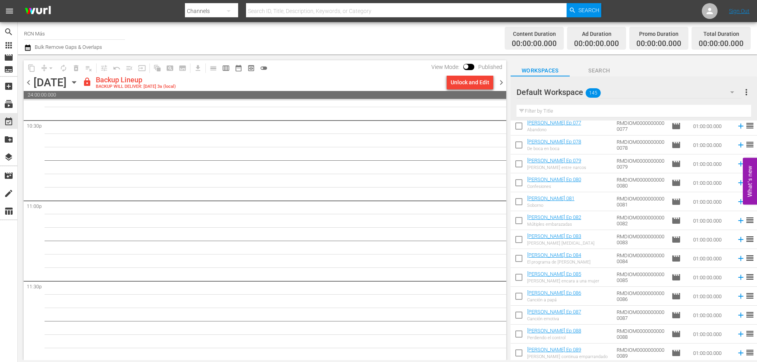
scroll to position [3602, 0]
click at [480, 84] on div "Unlock and Edit" at bounding box center [470, 82] width 39 height 14
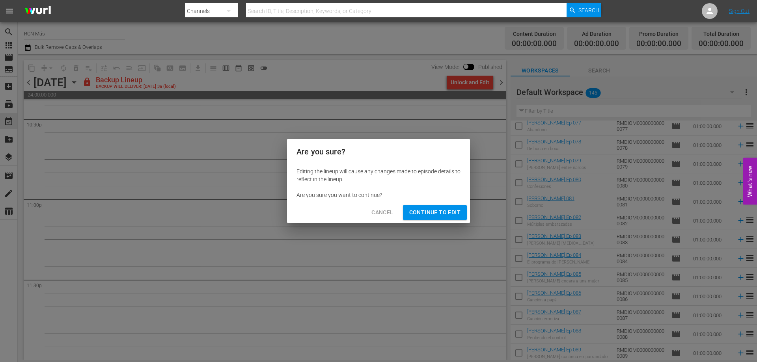
click at [416, 211] on span "Continue to Edit" at bounding box center [434, 213] width 51 height 10
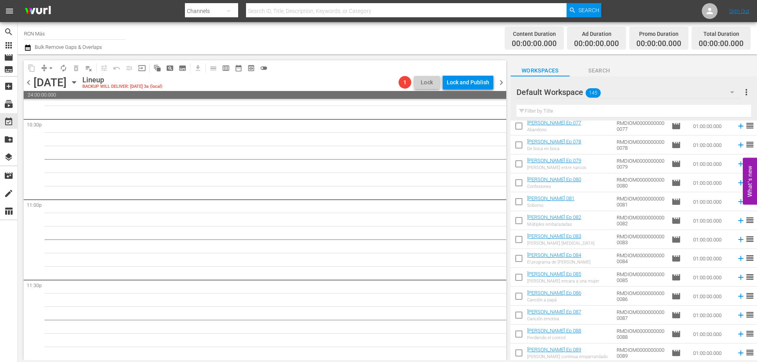
drag, startPoint x: 517, startPoint y: 296, endPoint x: 525, endPoint y: 301, distance: 8.3
click at [517, 296] on input "checkbox" at bounding box center [519, 298] width 17 height 17
checkbox input "true"
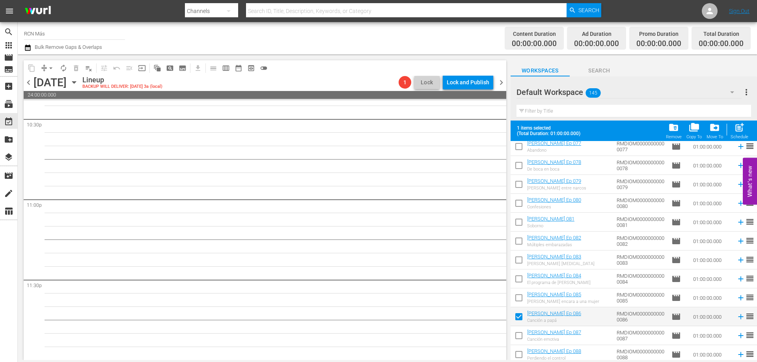
click at [520, 336] on input "checkbox" at bounding box center [519, 337] width 17 height 17
checkbox input "true"
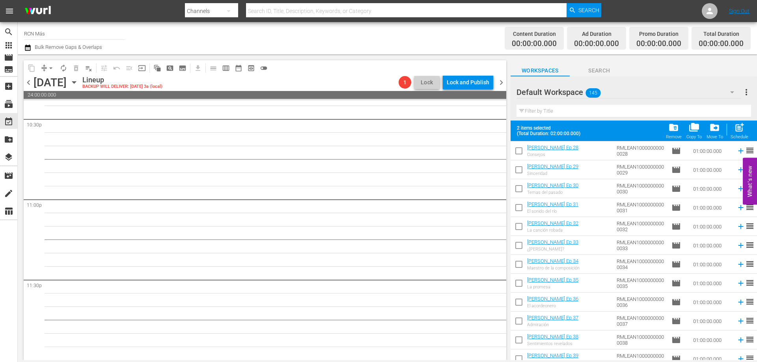
scroll to position [2544, 0]
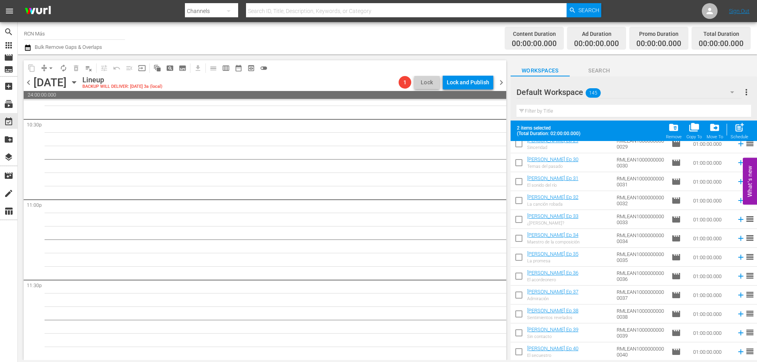
drag, startPoint x: 518, startPoint y: 259, endPoint x: 516, endPoint y: 266, distance: 7.4
click at [517, 259] on input "checkbox" at bounding box center [519, 259] width 17 height 17
checkbox input "true"
click at [517, 279] on input "checkbox" at bounding box center [519, 278] width 17 height 17
checkbox input "true"
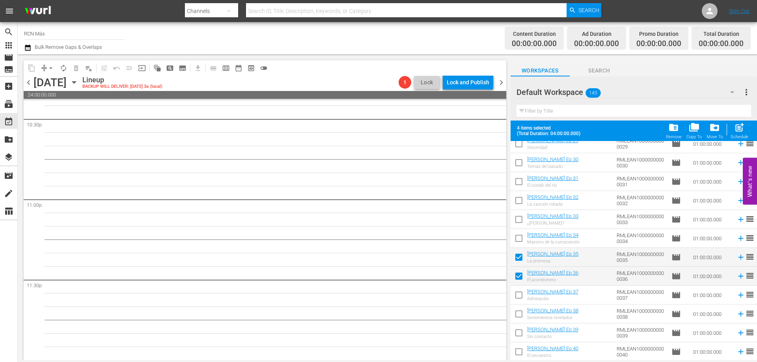
click at [519, 296] on input "checkbox" at bounding box center [519, 297] width 17 height 17
checkbox input "true"
click at [741, 126] on span "post_add" at bounding box center [739, 127] width 11 height 11
checkbox input "false"
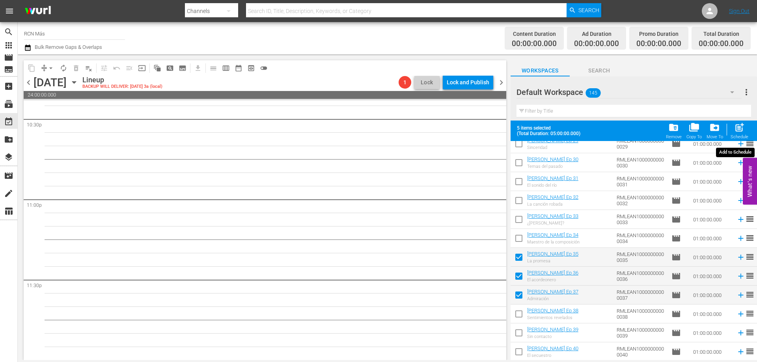
checkbox input "false"
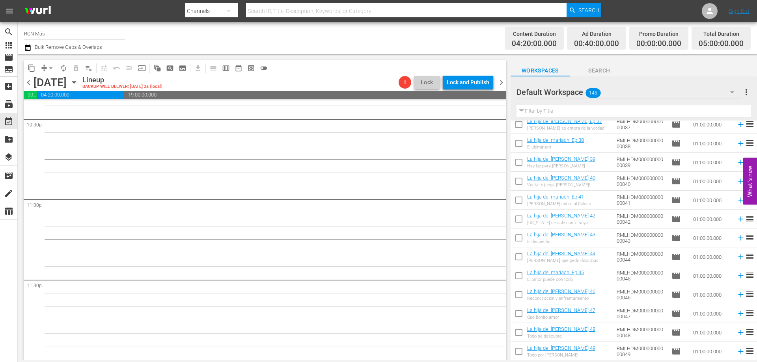
scroll to position [1297, 0]
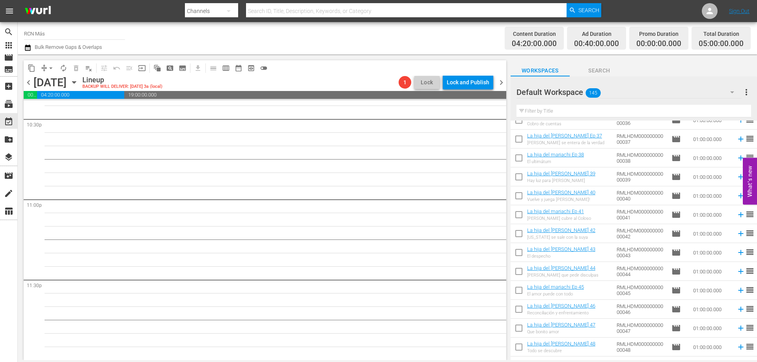
click at [514, 176] on input "checkbox" at bounding box center [519, 178] width 17 height 17
checkbox input "true"
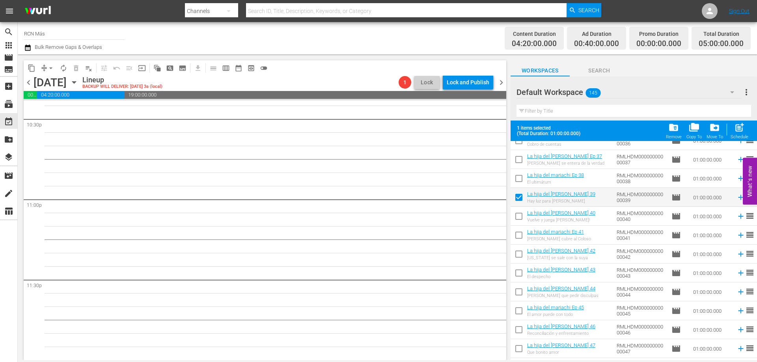
click at [517, 218] on input "checkbox" at bounding box center [519, 218] width 17 height 17
checkbox input "true"
click at [521, 238] on input "checkbox" at bounding box center [519, 237] width 17 height 17
checkbox input "true"
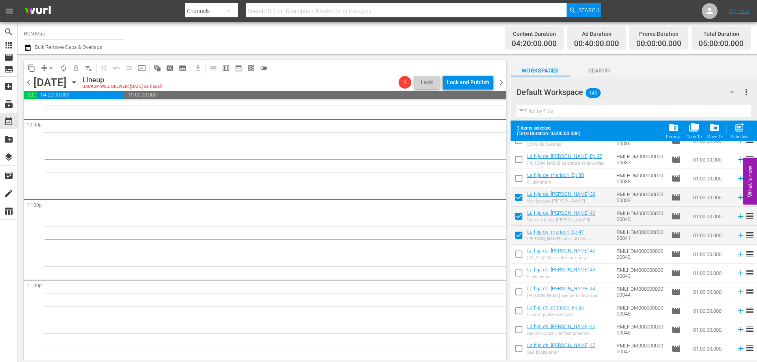
click at [517, 253] on input "checkbox" at bounding box center [519, 256] width 17 height 17
checkbox input "true"
click at [519, 273] on input "checkbox" at bounding box center [519, 275] width 17 height 17
checkbox input "true"
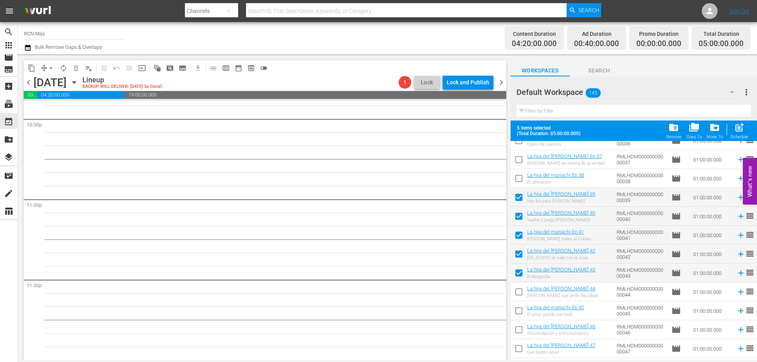
drag, startPoint x: 519, startPoint y: 293, endPoint x: 521, endPoint y: 299, distance: 5.9
click at [519, 293] on input "checkbox" at bounding box center [519, 294] width 17 height 17
checkbox input "true"
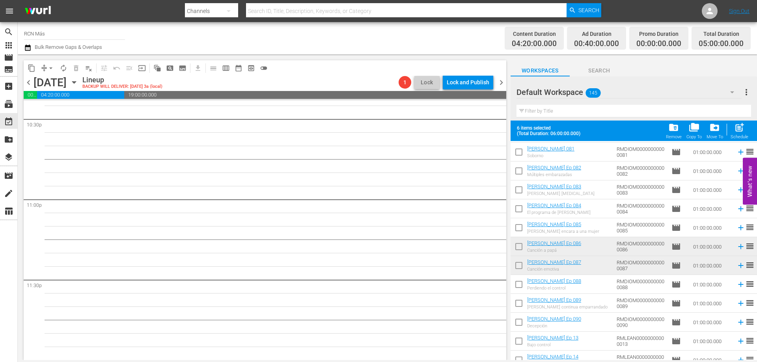
scroll to position [2091, 0]
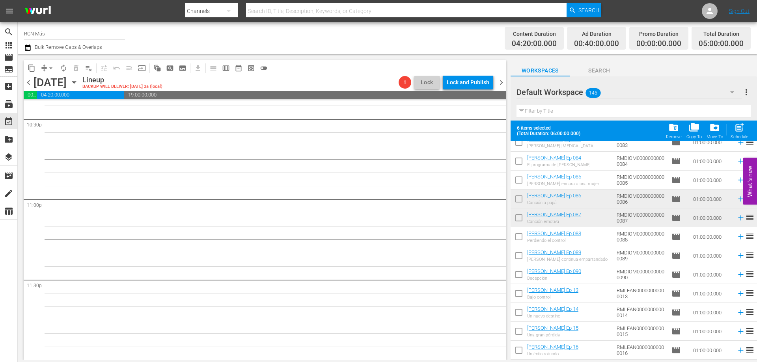
click at [519, 241] on input "checkbox" at bounding box center [519, 238] width 17 height 17
checkbox input "true"
click at [517, 259] on input "checkbox" at bounding box center [519, 257] width 17 height 17
checkbox input "true"
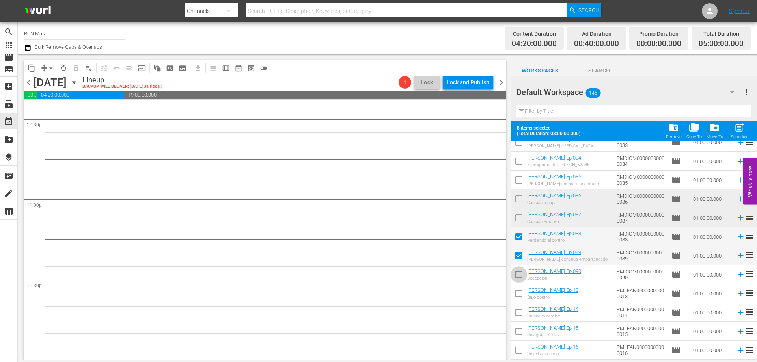
click at [518, 276] on input "checkbox" at bounding box center [519, 276] width 17 height 17
checkbox input "true"
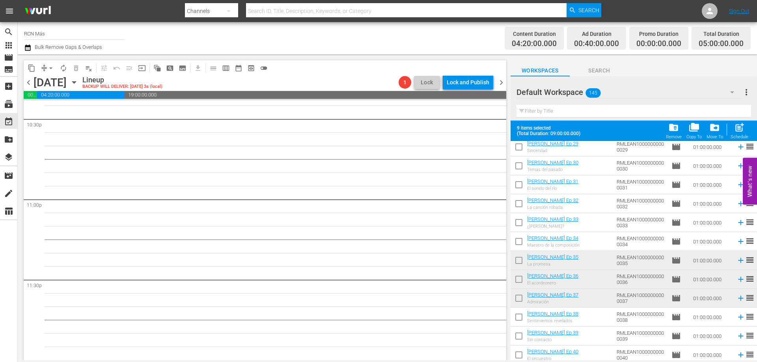
scroll to position [2544, 0]
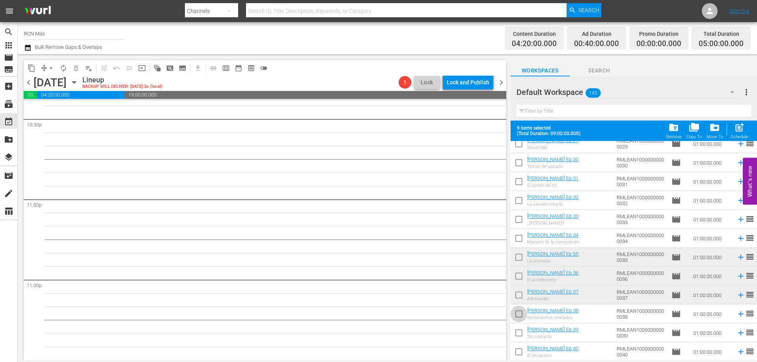
click at [515, 315] on input "checkbox" at bounding box center [519, 316] width 17 height 17
checkbox input "true"
click at [517, 335] on input "checkbox" at bounding box center [519, 335] width 17 height 17
checkbox input "true"
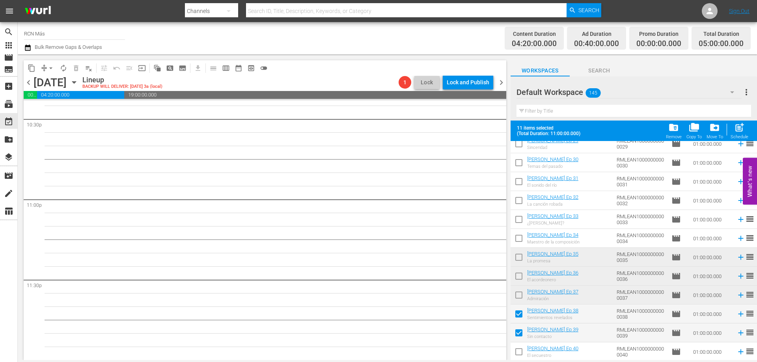
click at [517, 351] on input "checkbox" at bounding box center [519, 353] width 17 height 17
checkbox input "true"
click at [740, 126] on span "post_add" at bounding box center [739, 127] width 11 height 11
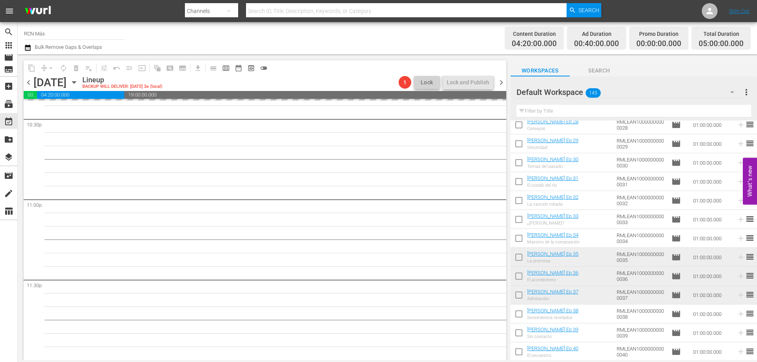
checkbox input "false"
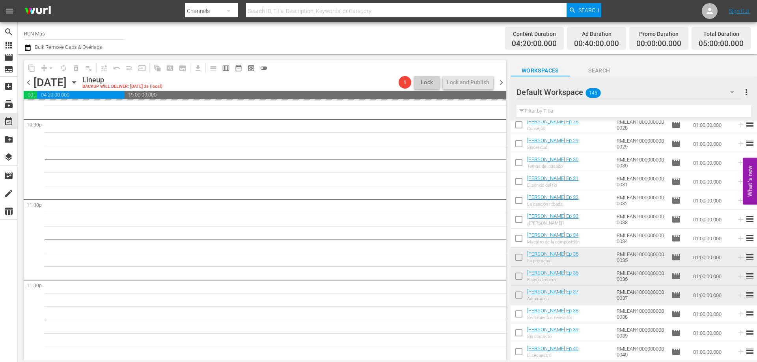
checkbox input "false"
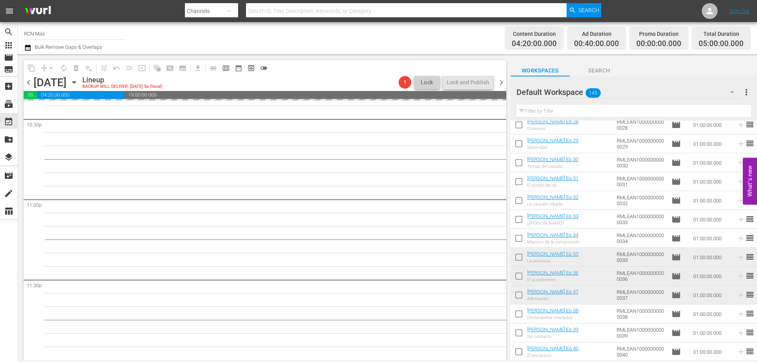
checkbox input "false"
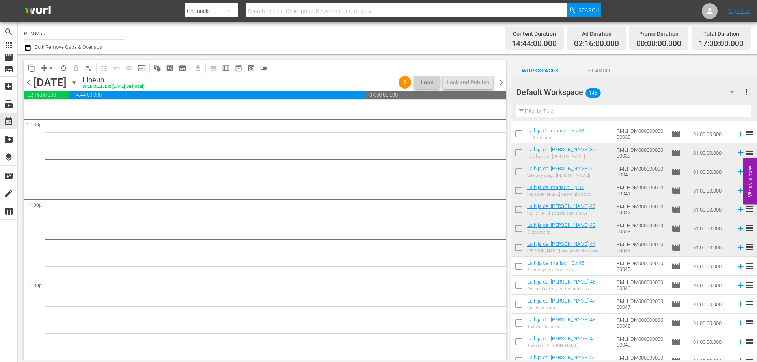
scroll to position [1379, 0]
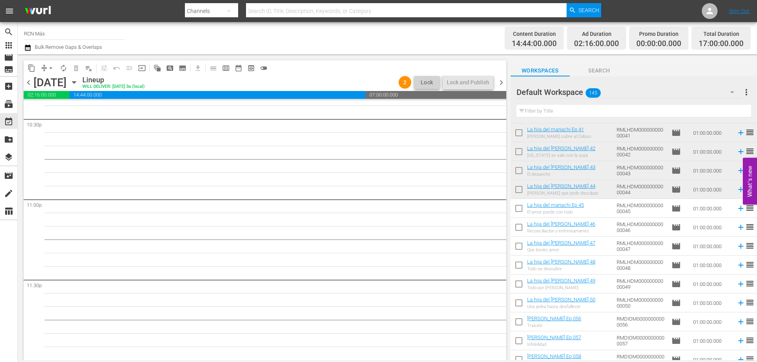
click at [515, 209] on input "checkbox" at bounding box center [519, 210] width 17 height 17
checkbox input "true"
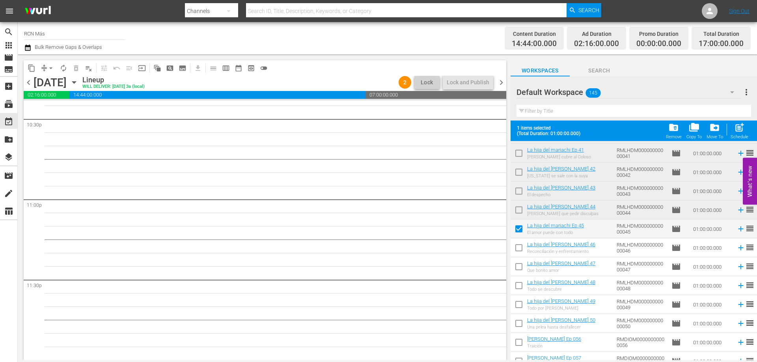
click at [518, 247] on input "checkbox" at bounding box center [519, 249] width 17 height 17
checkbox input "true"
click at [518, 271] on input "checkbox" at bounding box center [519, 268] width 17 height 17
checkbox input "true"
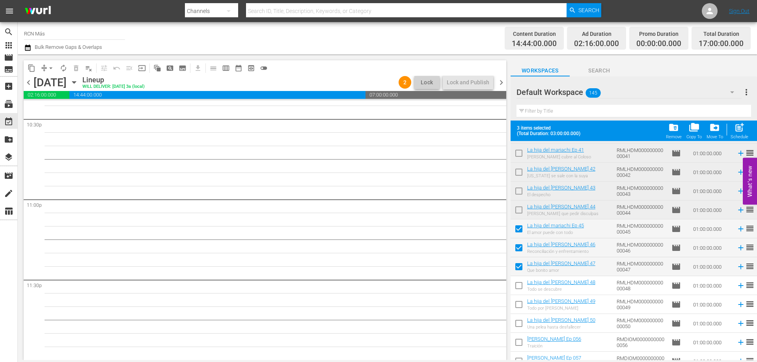
click at [517, 286] on input "checkbox" at bounding box center [519, 287] width 17 height 17
checkbox input "true"
click at [519, 304] on input "checkbox" at bounding box center [519, 306] width 17 height 17
checkbox input "true"
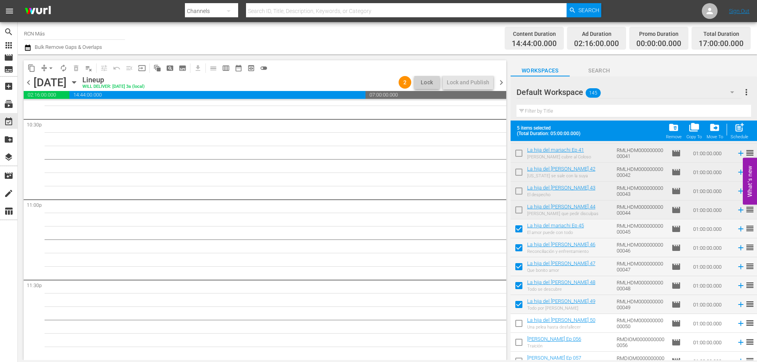
click at [517, 327] on input "checkbox" at bounding box center [519, 325] width 17 height 17
checkbox input "true"
click at [737, 129] on span "post_add" at bounding box center [739, 127] width 11 height 11
checkbox input "false"
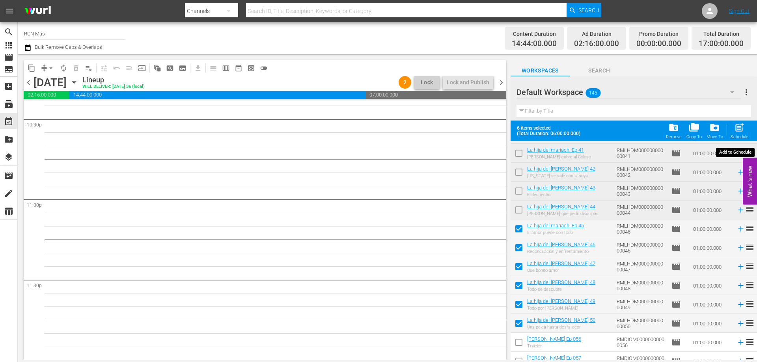
checkbox input "false"
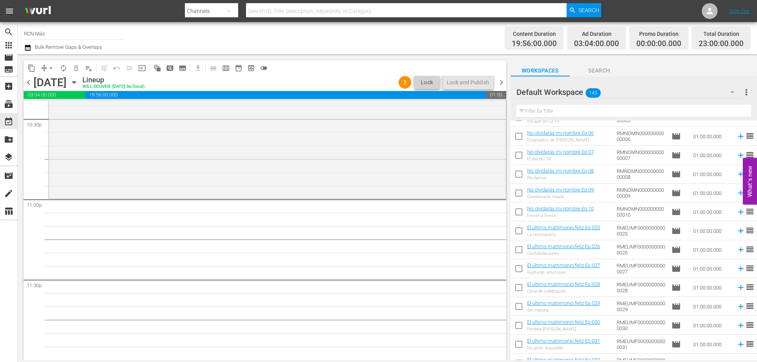
scroll to position [202, 0]
click at [517, 248] on input "checkbox" at bounding box center [519, 252] width 17 height 17
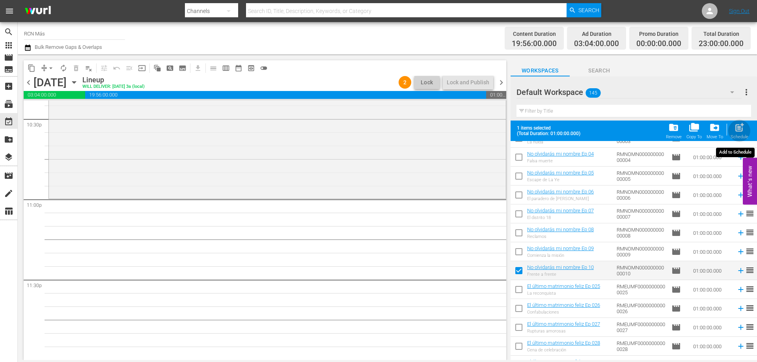
click at [739, 125] on span "post_add" at bounding box center [739, 127] width 11 height 11
checkbox input "false"
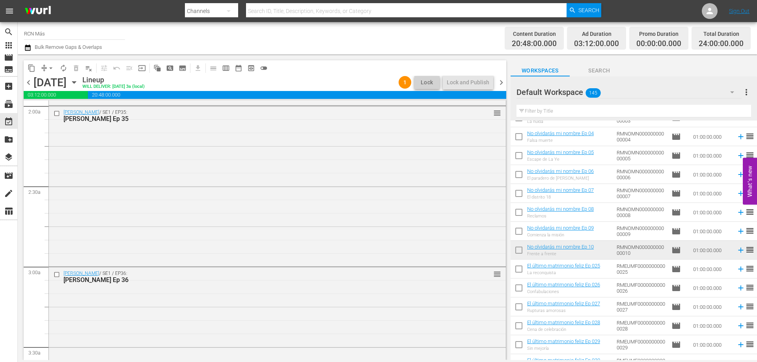
scroll to position [0, 0]
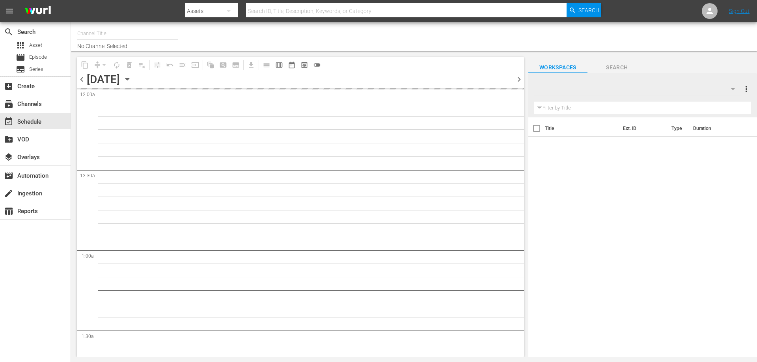
type input "RCN Más (926)"
